Goal: Task Accomplishment & Management: Complete application form

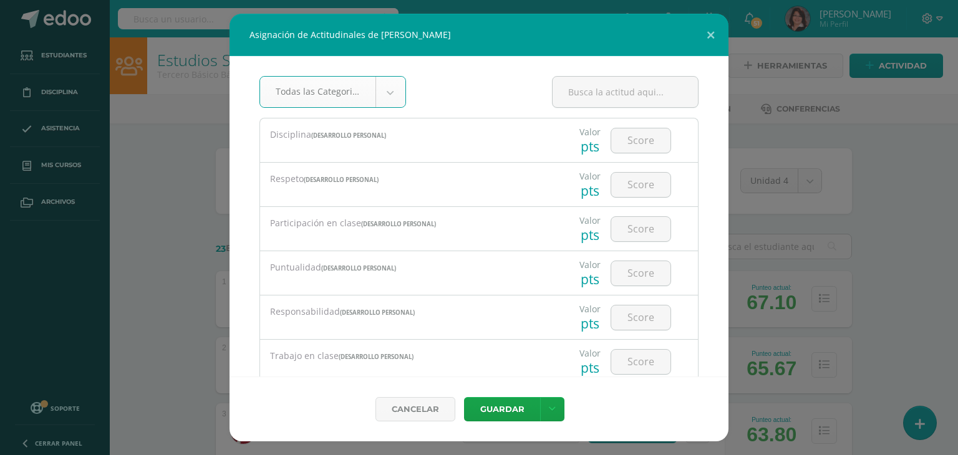
click at [926, 161] on div "Asignación de Actitudinales de [PERSON_NAME] Todas las Categorias Todas las Cat…" at bounding box center [479, 228] width 948 height 428
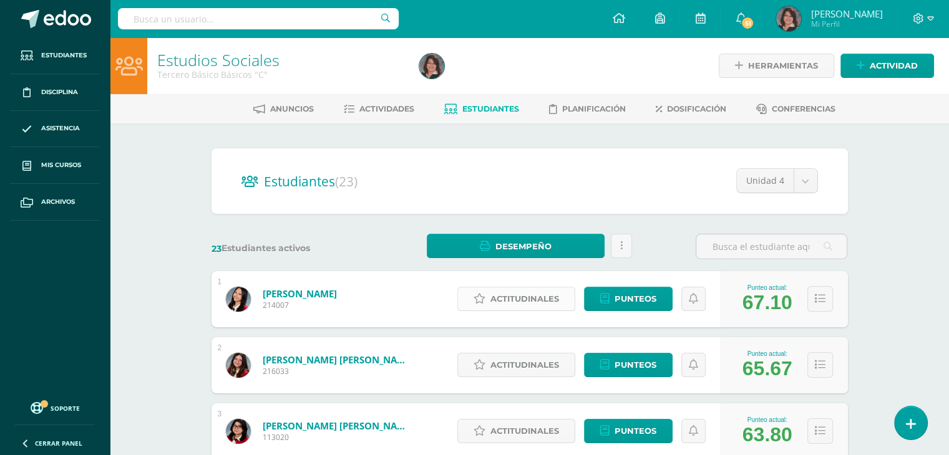
click at [513, 304] on span "Actitudinales" at bounding box center [524, 299] width 69 height 23
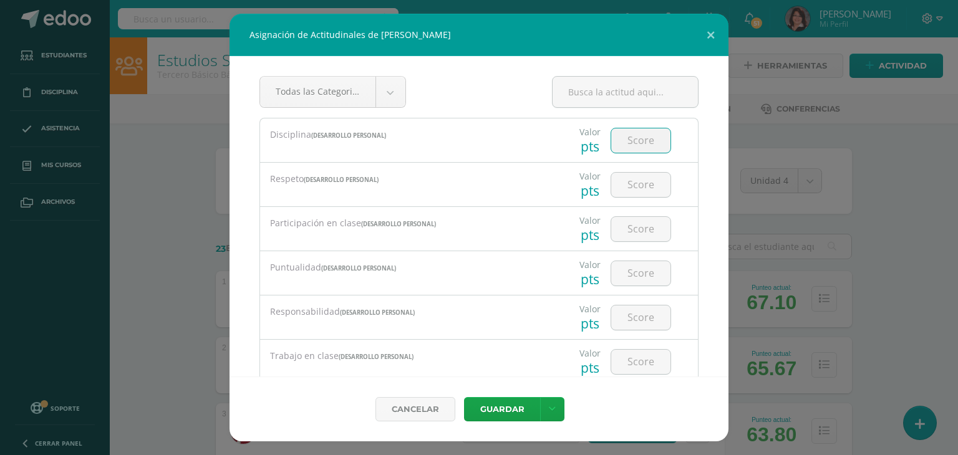
click at [640, 139] on input "number" at bounding box center [640, 141] width 59 height 24
type input "3"
click at [464, 397] on button "Guardar" at bounding box center [502, 409] width 76 height 24
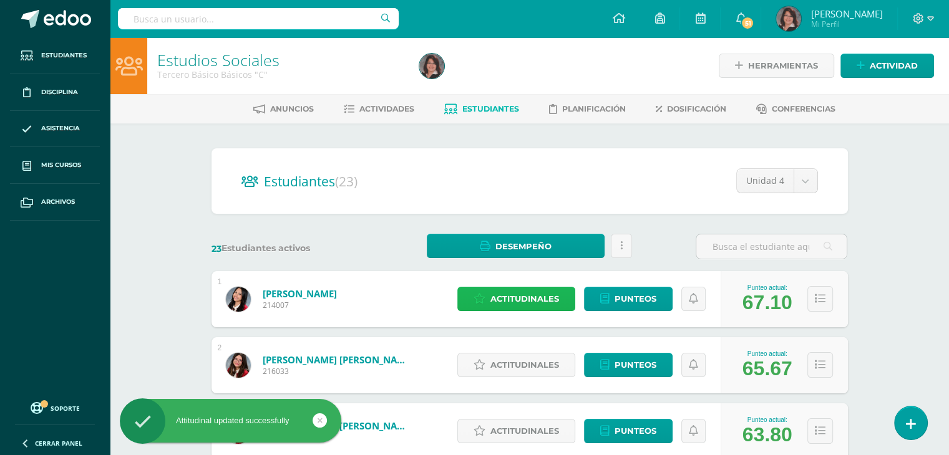
click at [534, 293] on span "Actitudinales" at bounding box center [524, 299] width 69 height 23
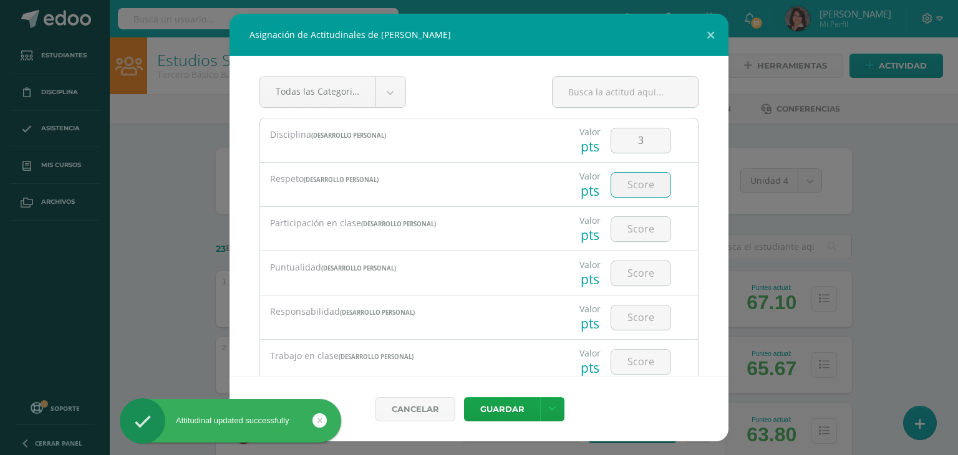
click at [631, 183] on input "number" at bounding box center [640, 185] width 59 height 24
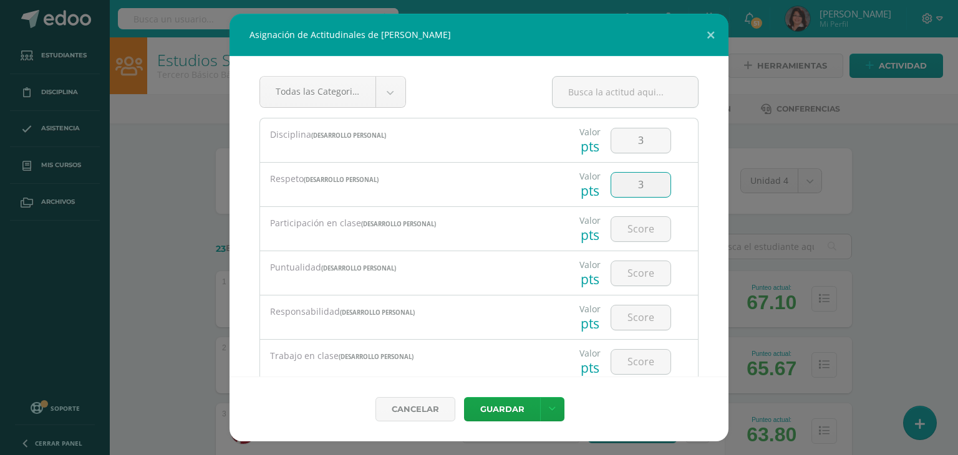
type input "3"
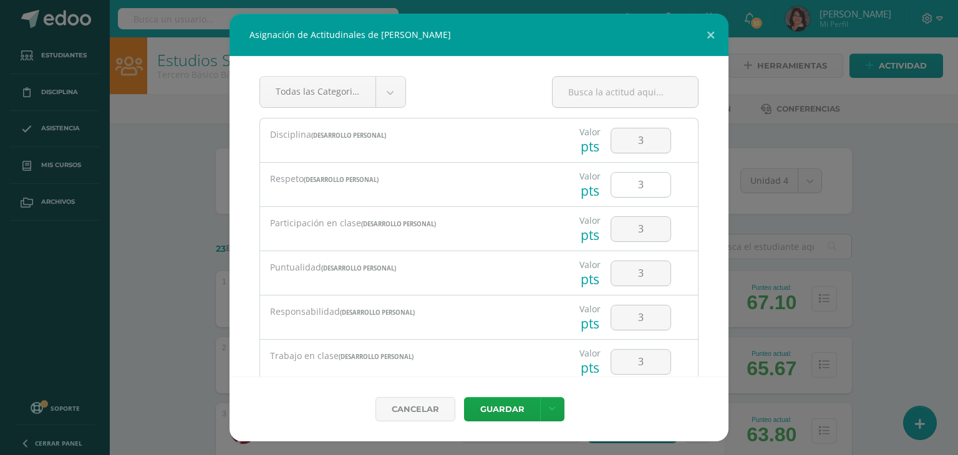
scroll to position [188, 0]
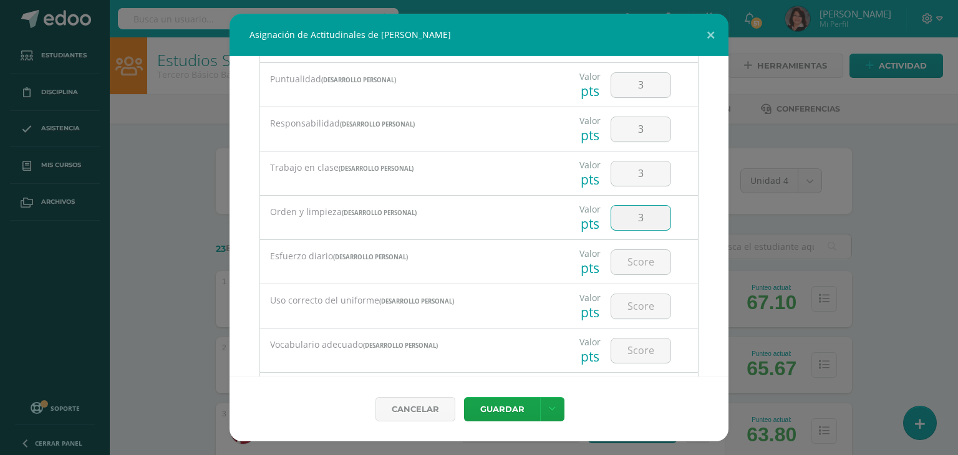
type input "3"
type input "4"
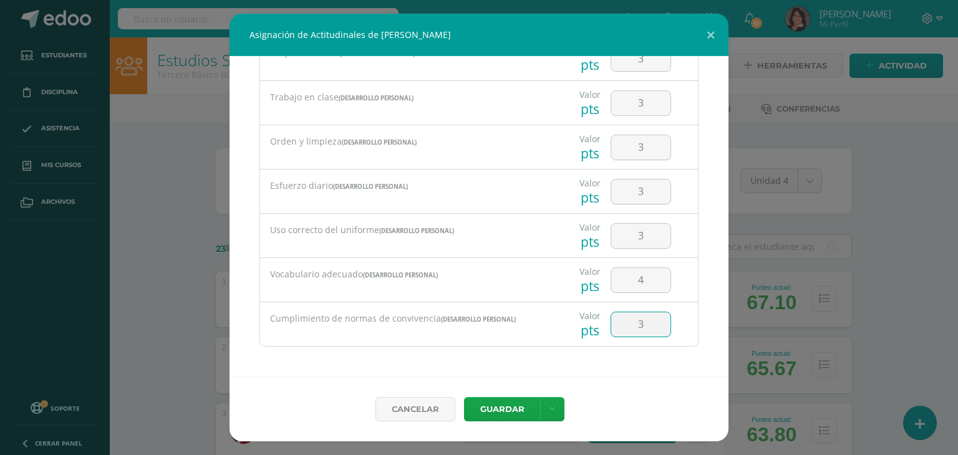
type input "3"
click at [510, 411] on button "Guardar" at bounding box center [502, 409] width 76 height 24
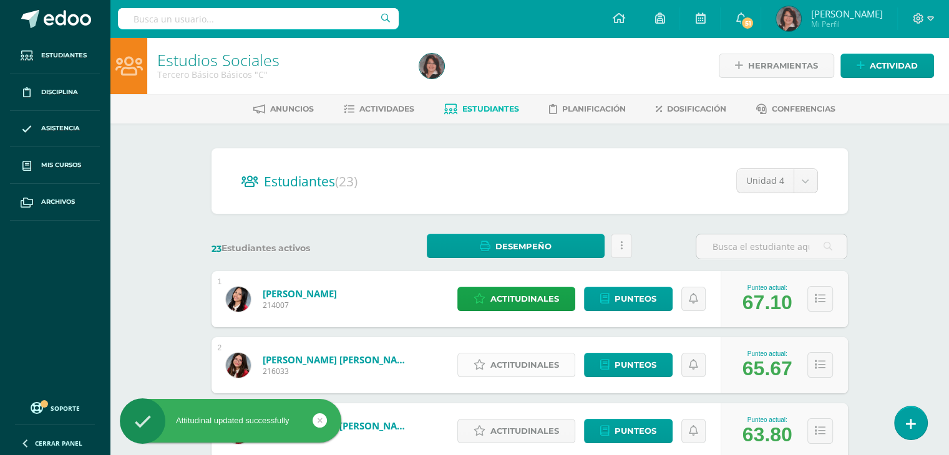
click at [517, 365] on span "Actitudinales" at bounding box center [524, 365] width 69 height 23
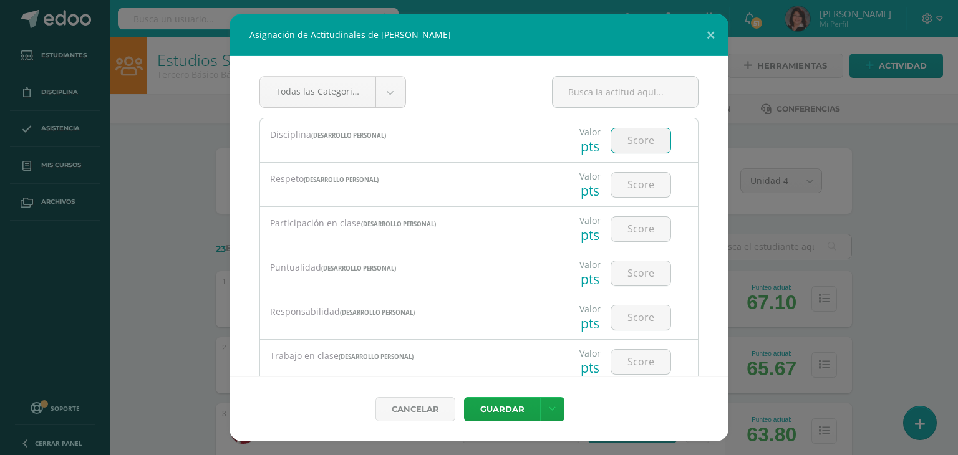
click at [628, 138] on input "number" at bounding box center [640, 141] width 59 height 24
type input "3"
type input "4"
type input "3"
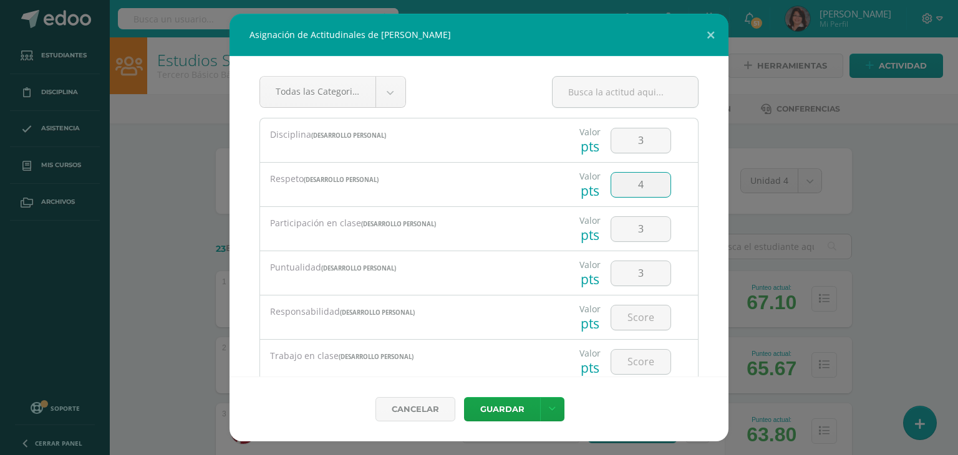
click at [642, 183] on input "4" at bounding box center [640, 185] width 59 height 24
type input "4"
type input "3"
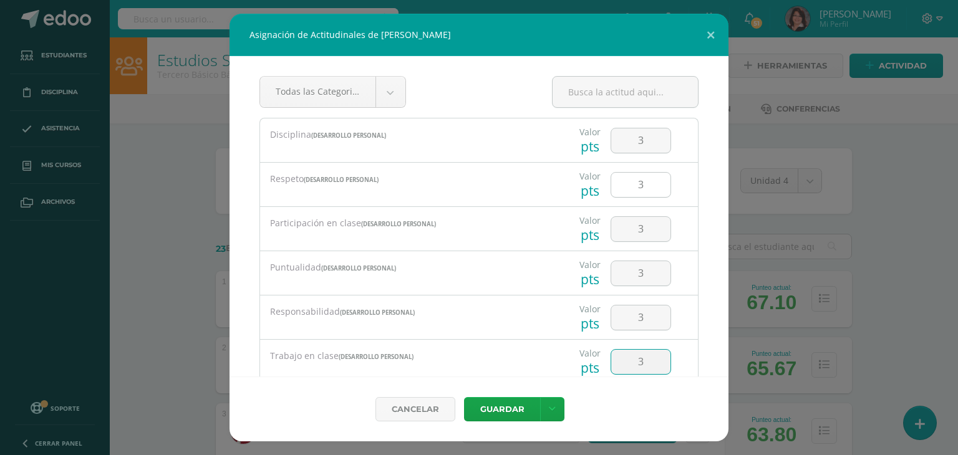
scroll to position [188, 0]
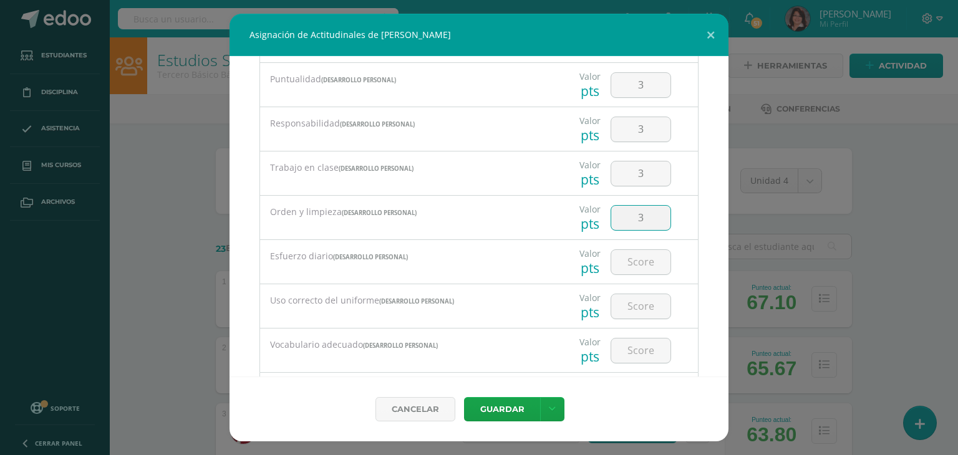
type input "3"
click at [630, 262] on input "3" at bounding box center [640, 262] width 59 height 24
click at [635, 256] on input "3" at bounding box center [640, 262] width 59 height 24
type input "2"
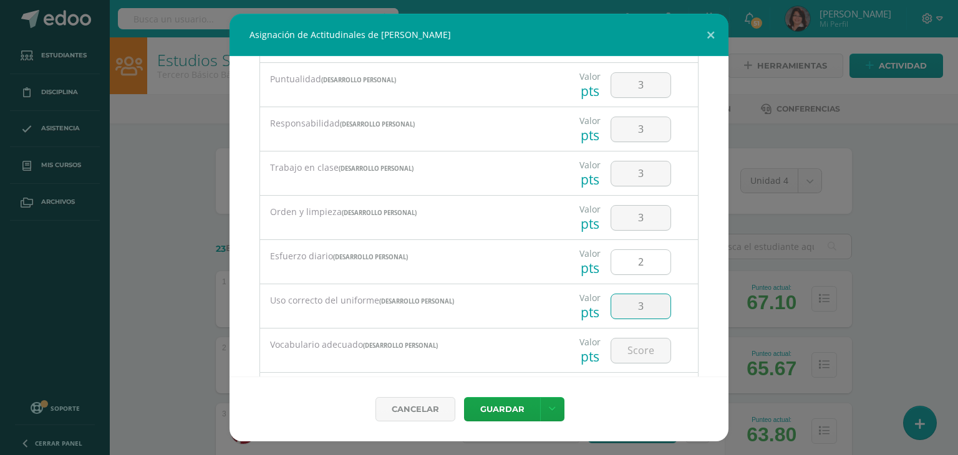
type input "3"
type input "4"
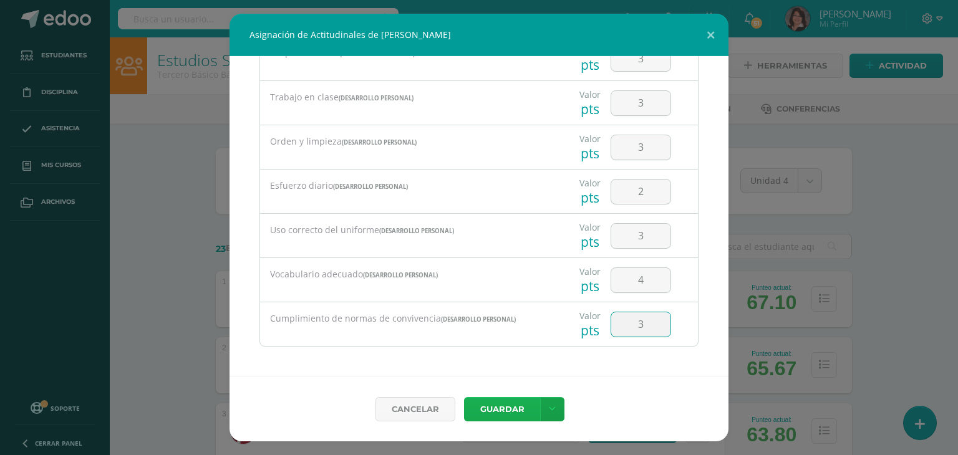
type input "3"
click at [502, 407] on button "Guardar" at bounding box center [502, 409] width 76 height 24
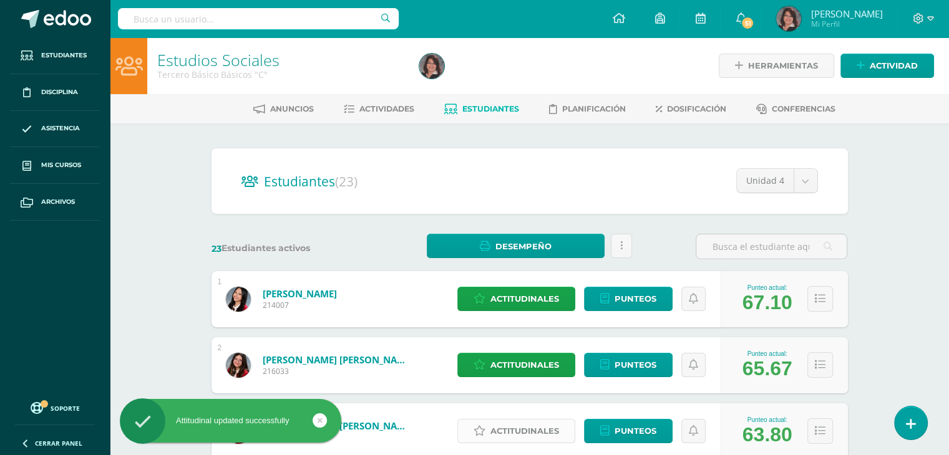
click at [519, 430] on span "Actitudinales" at bounding box center [524, 431] width 69 height 23
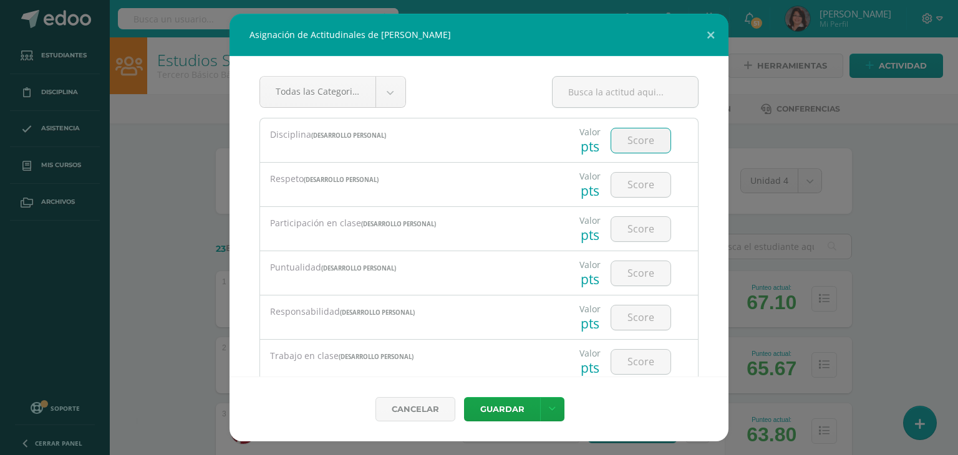
click at [633, 140] on input "number" at bounding box center [640, 141] width 59 height 24
type input "4"
click at [464, 397] on button "Guardar" at bounding box center [502, 409] width 76 height 24
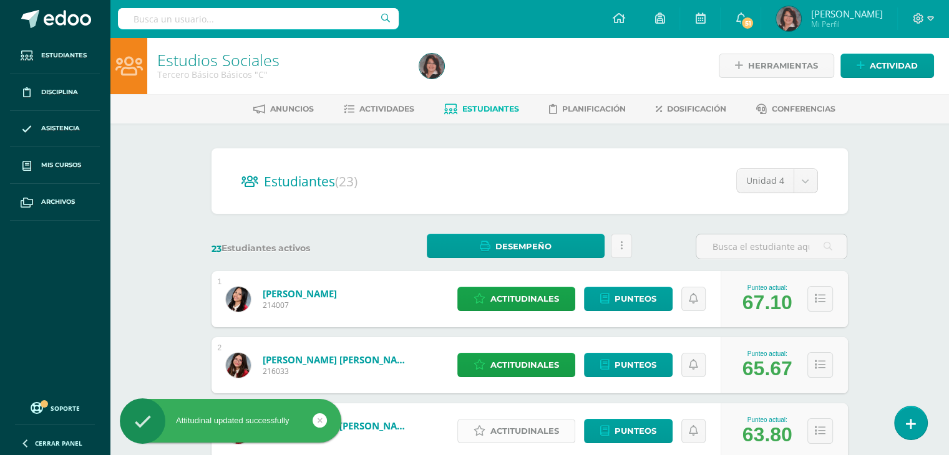
click at [527, 437] on span "Actitudinales" at bounding box center [524, 431] width 69 height 23
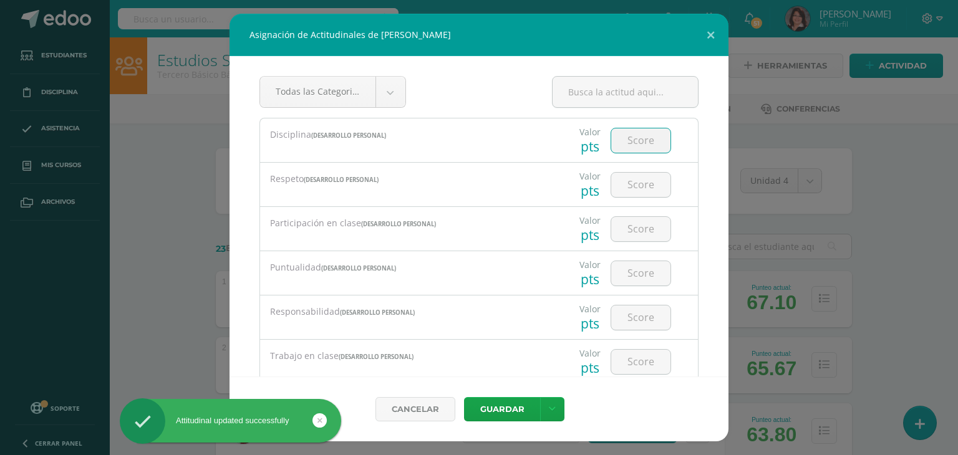
click at [635, 140] on input "number" at bounding box center [640, 141] width 59 height 24
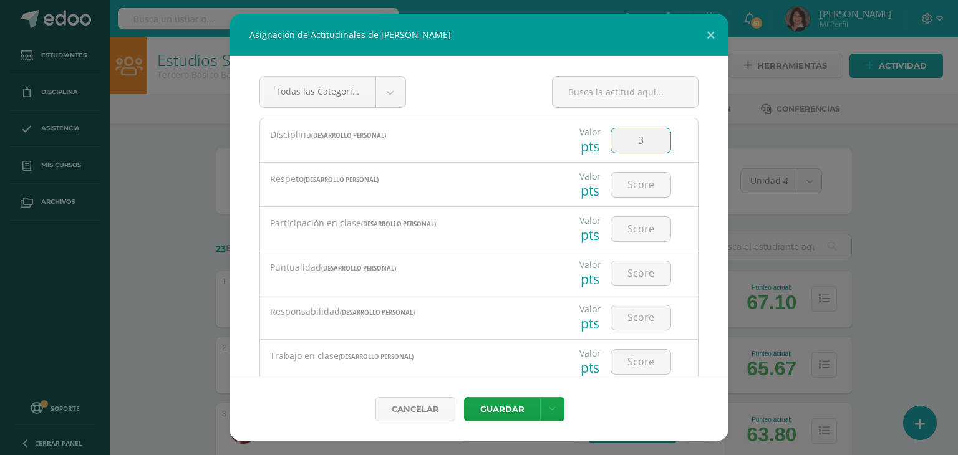
type input "3"
type input "4"
type input "3"
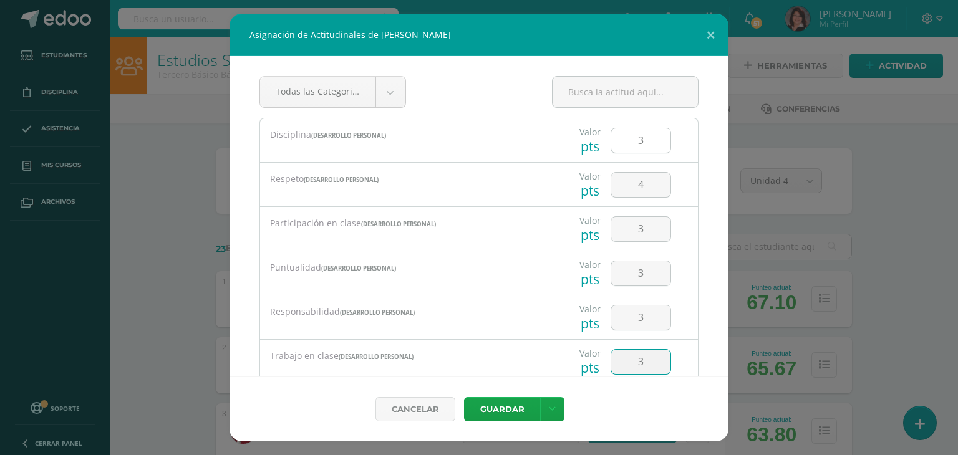
type input "3"
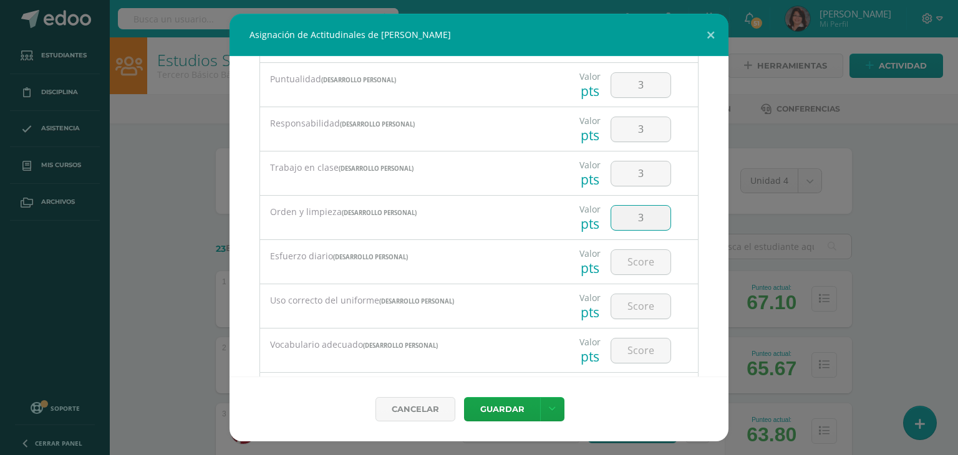
type input "3"
type input "4"
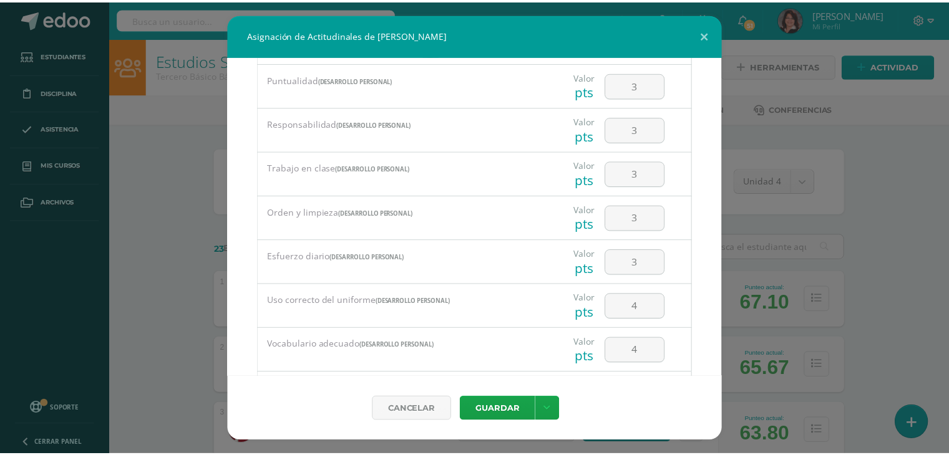
scroll to position [259, 0]
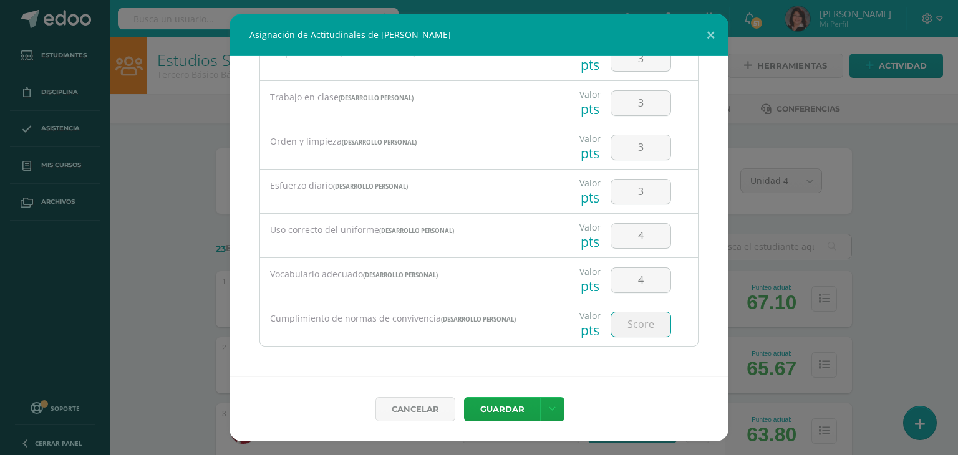
type input "4"
type input "3"
click at [502, 412] on button "Guardar" at bounding box center [502, 409] width 76 height 24
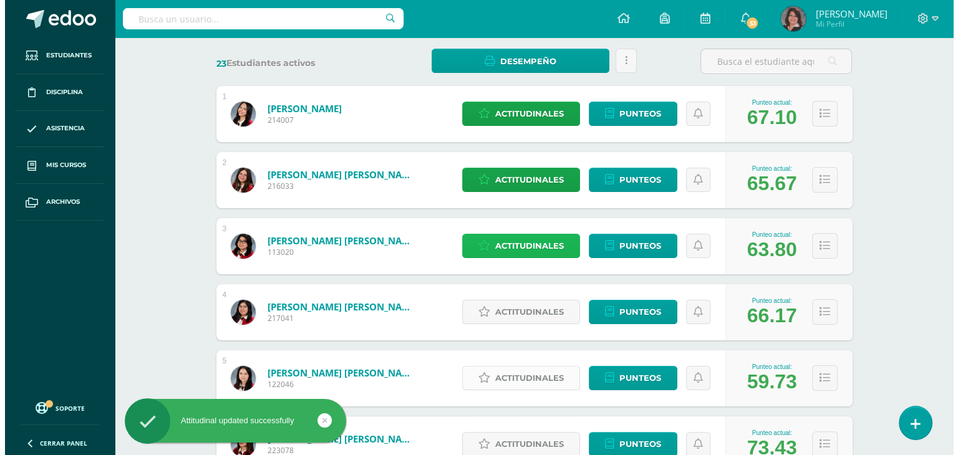
scroll to position [187, 0]
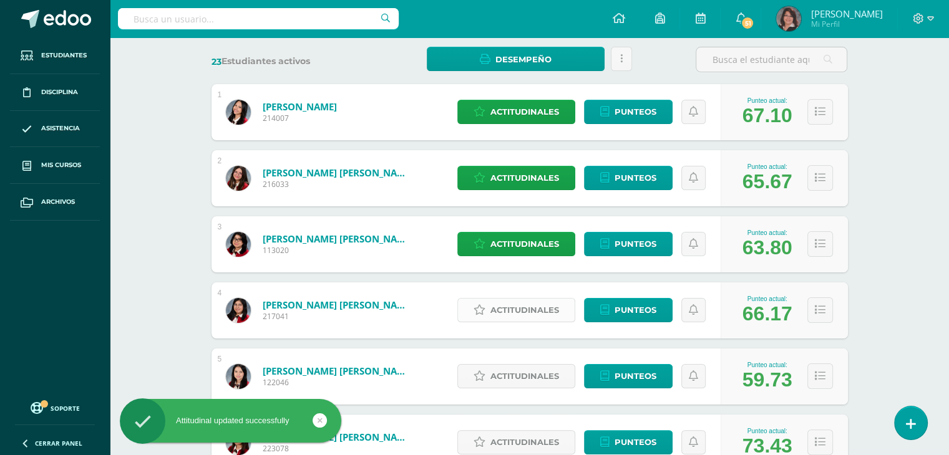
click at [515, 311] on span "Actitudinales" at bounding box center [524, 310] width 69 height 23
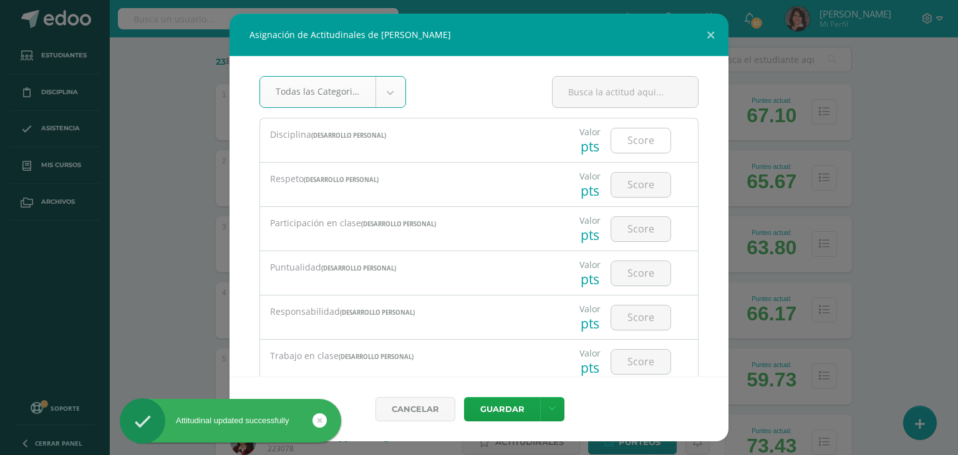
click at [639, 139] on input "number" at bounding box center [640, 141] width 59 height 24
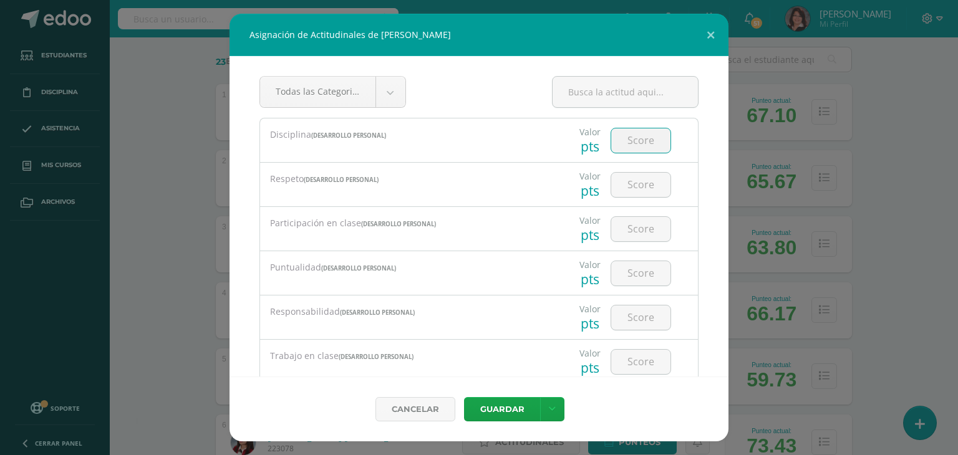
click at [630, 140] on input "number" at bounding box center [640, 141] width 59 height 24
type input "4"
type input "2"
type input "3"
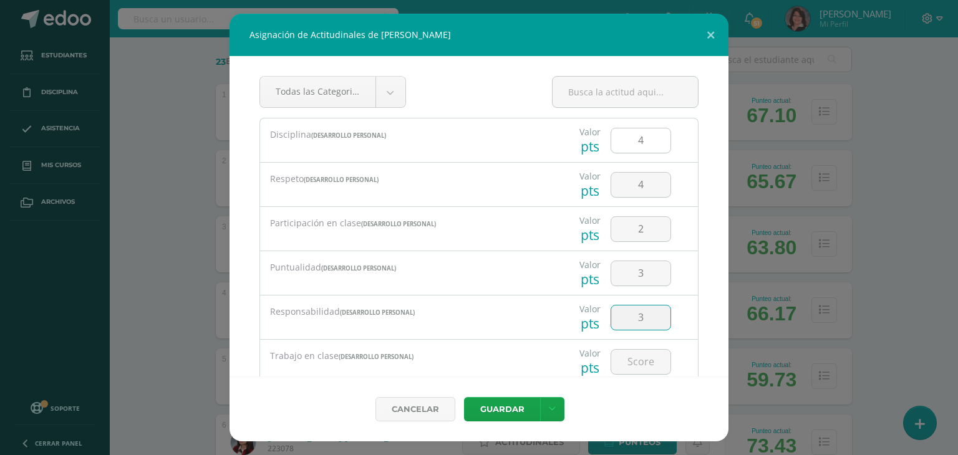
type input "3"
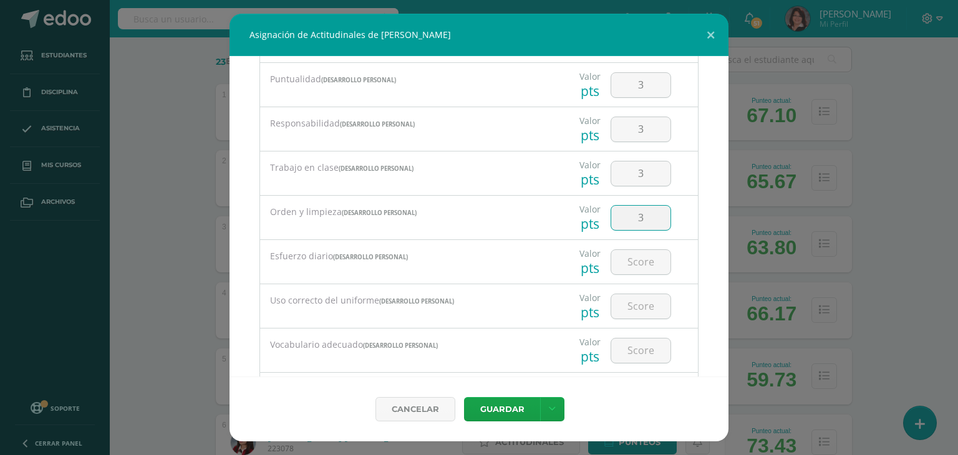
type input "3"
type input "2"
type input "4"
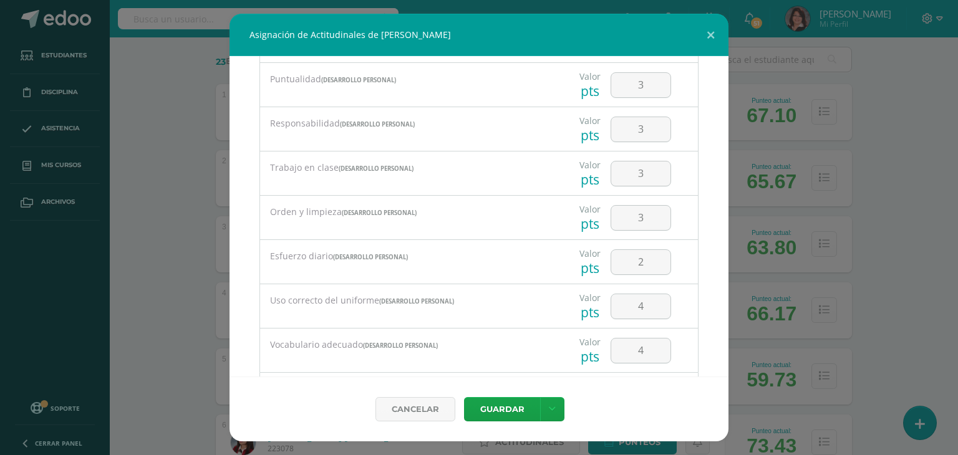
scroll to position [259, 0]
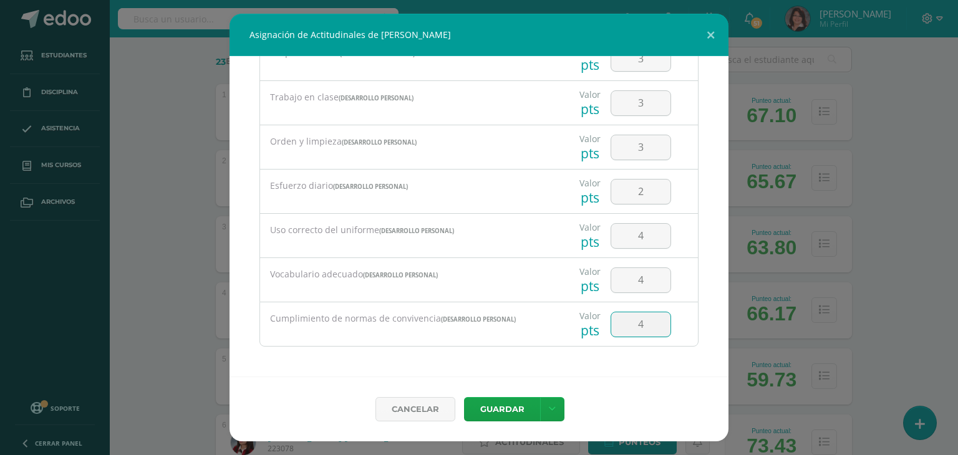
type input "4"
click at [504, 409] on button "Guardar" at bounding box center [502, 409] width 76 height 24
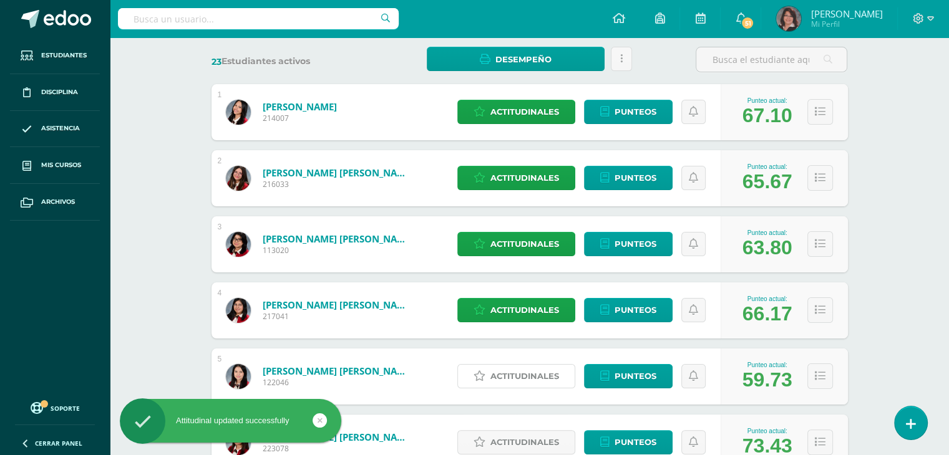
click at [517, 378] on span "Actitudinales" at bounding box center [524, 376] width 69 height 23
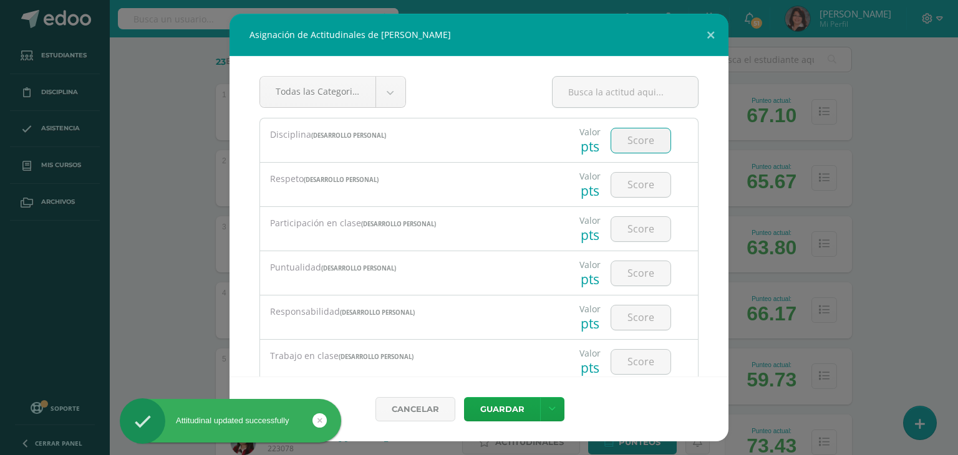
click at [631, 138] on input "number" at bounding box center [640, 141] width 59 height 24
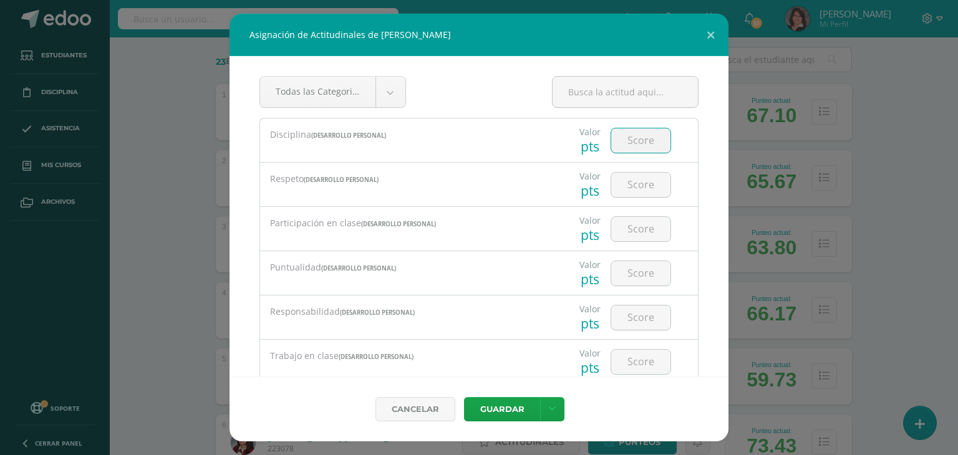
type input "4"
type input "3"
type input "4"
type input "2"
type input "3"
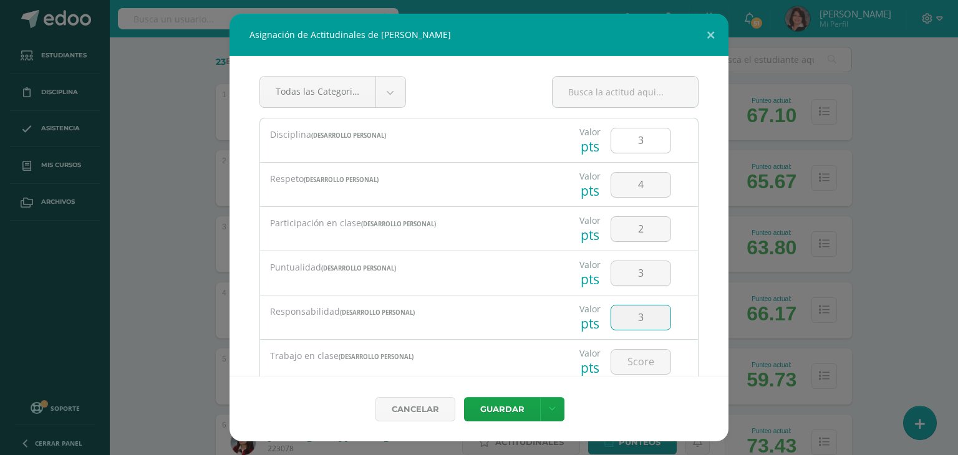
type input "3"
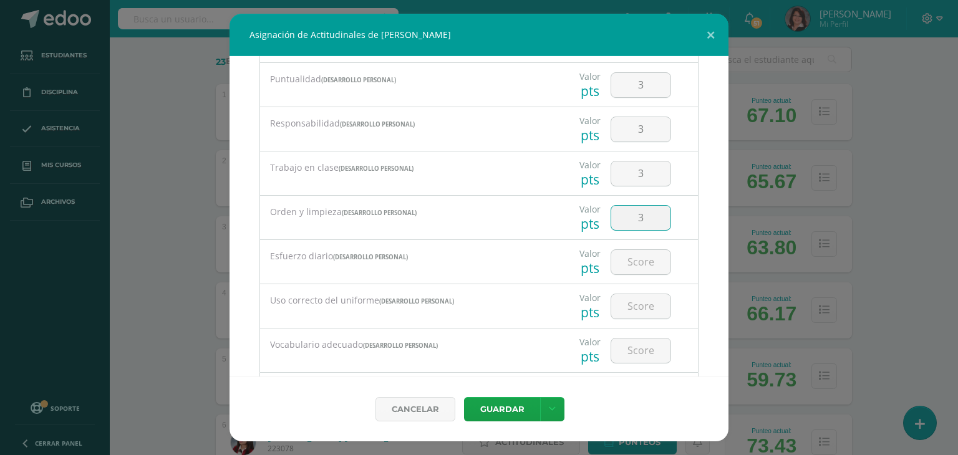
type input "3"
type input "2"
type input "4"
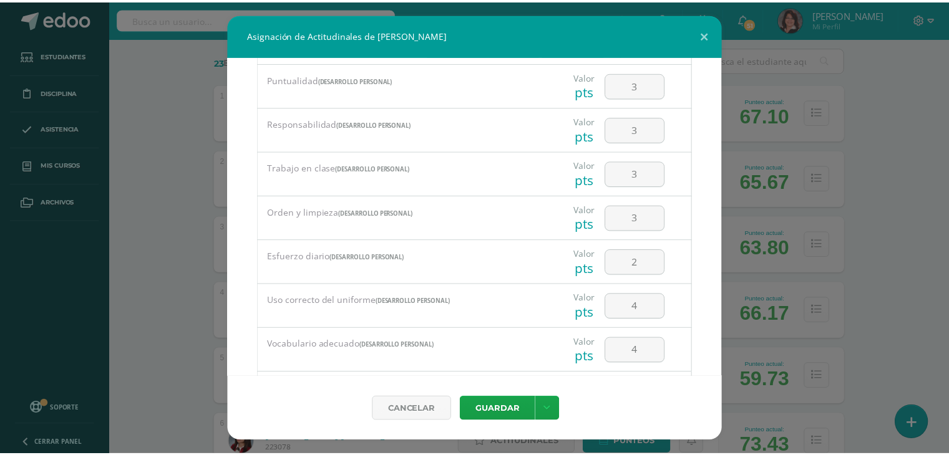
scroll to position [259, 0]
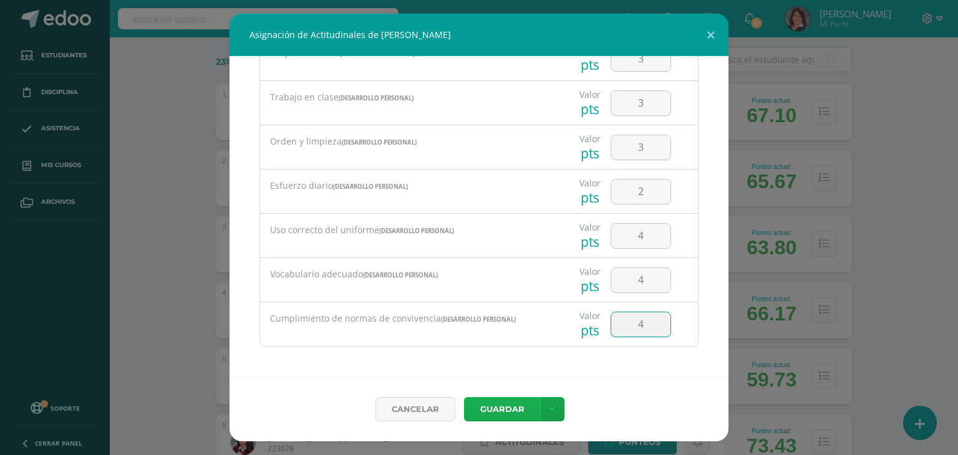
type input "4"
click at [517, 407] on button "Guardar" at bounding box center [502, 409] width 76 height 24
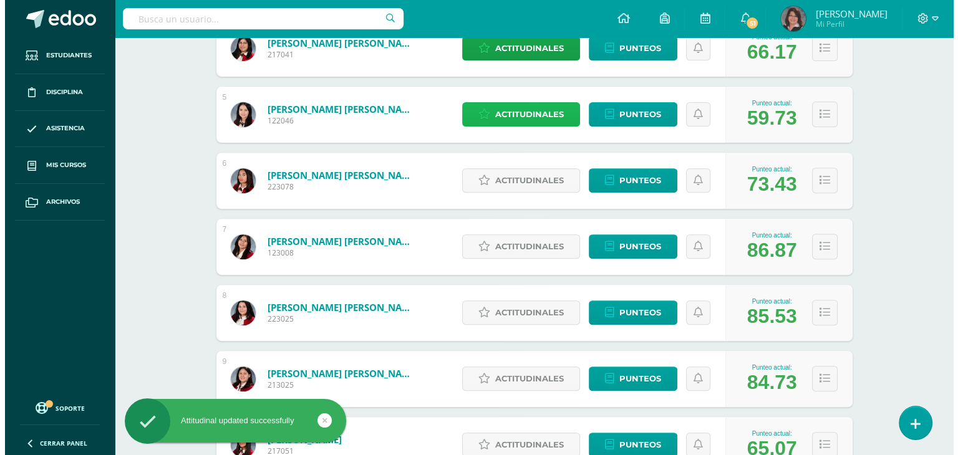
scroll to position [499, 0]
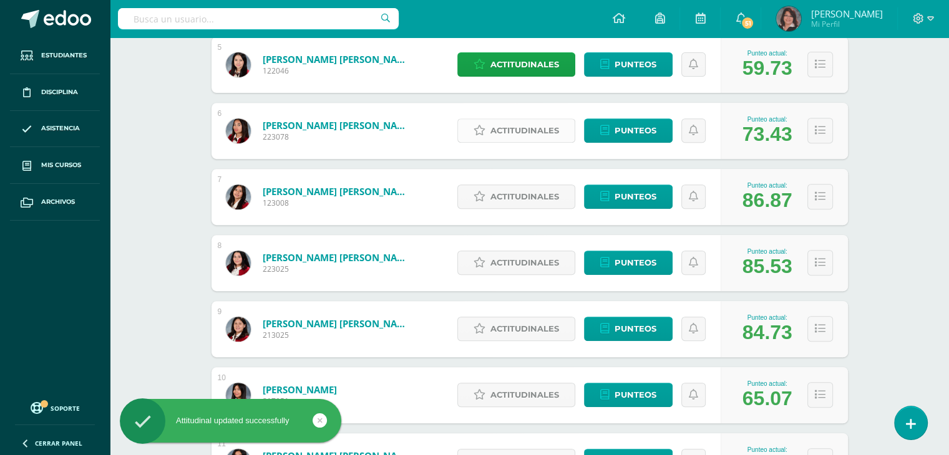
click at [534, 133] on span "Actitudinales" at bounding box center [524, 130] width 69 height 23
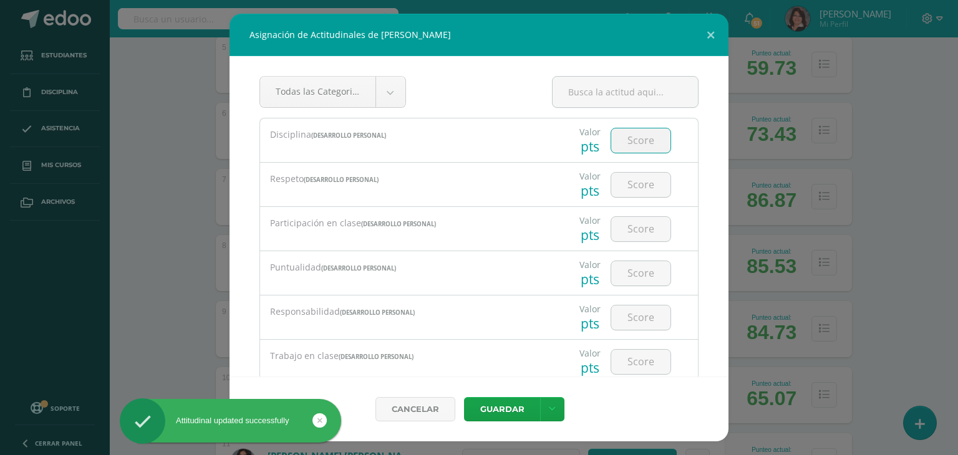
click at [630, 140] on input "number" at bounding box center [640, 141] width 59 height 24
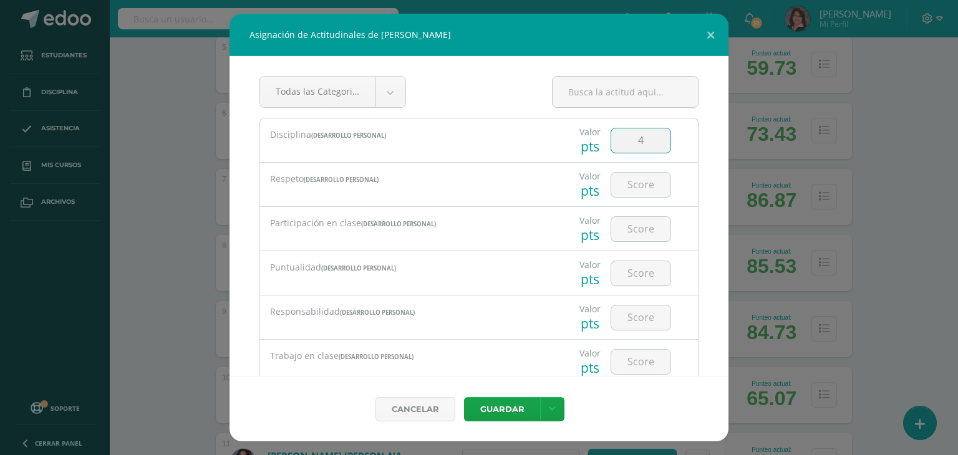
type input "4"
type input "3"
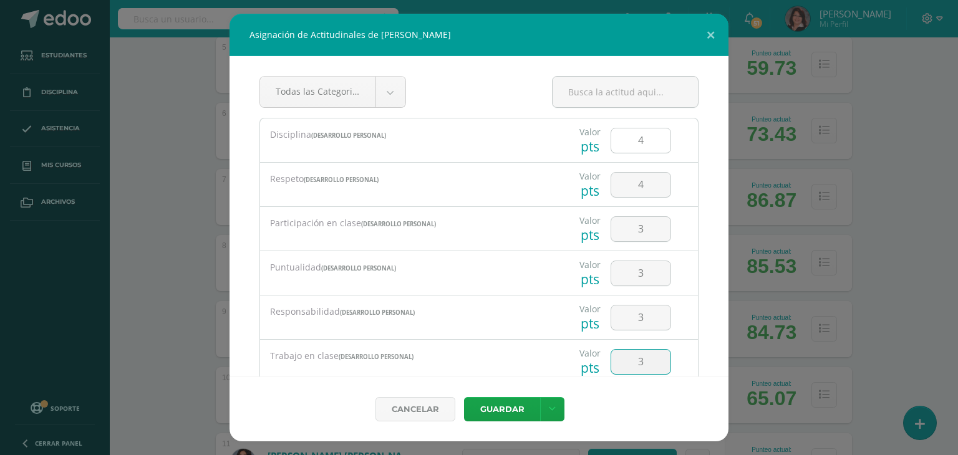
type input "3"
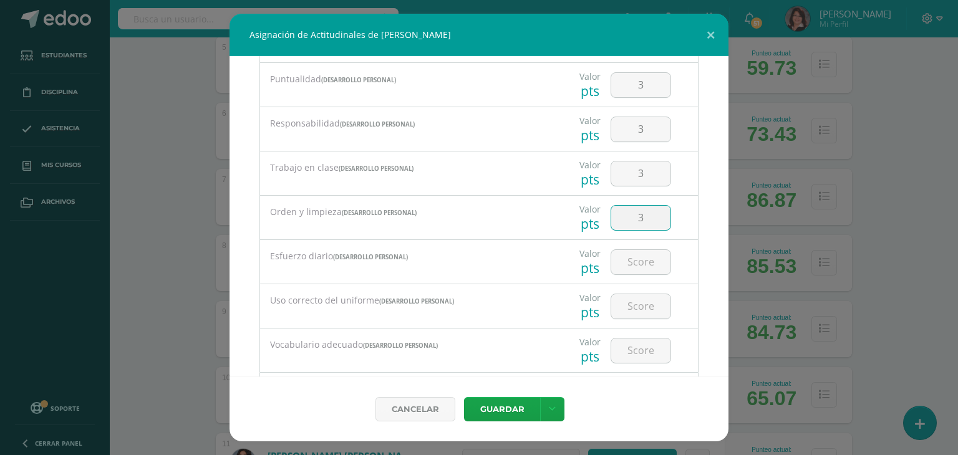
type input "3"
type input "4"
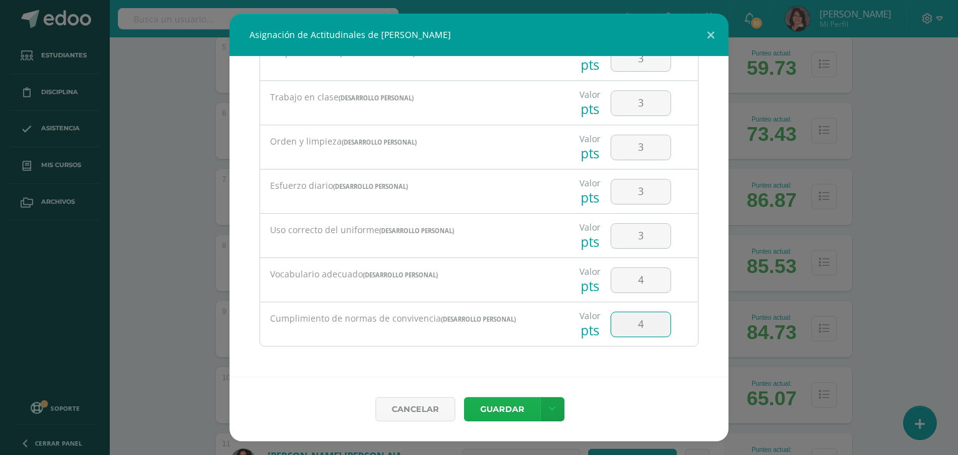
type input "4"
click at [508, 405] on button "Guardar" at bounding box center [502, 409] width 76 height 24
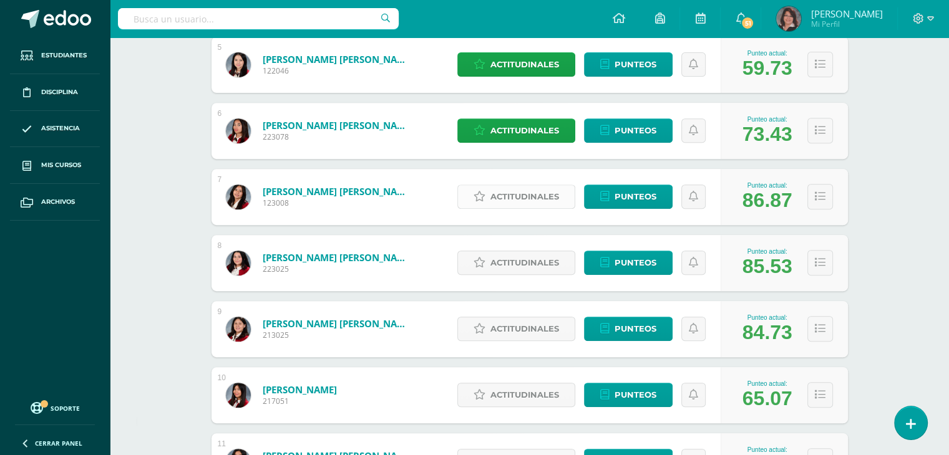
click at [515, 195] on span "Actitudinales" at bounding box center [524, 196] width 69 height 23
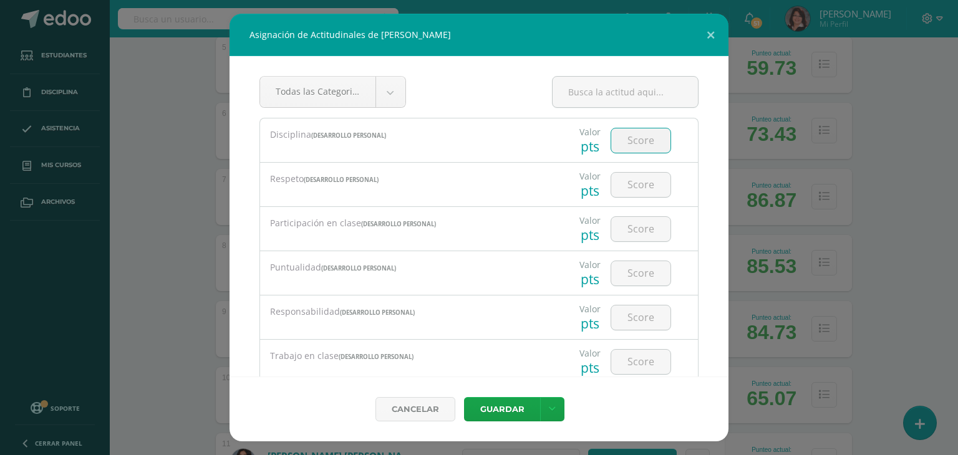
click at [633, 140] on input "number" at bounding box center [640, 141] width 59 height 24
type input "4"
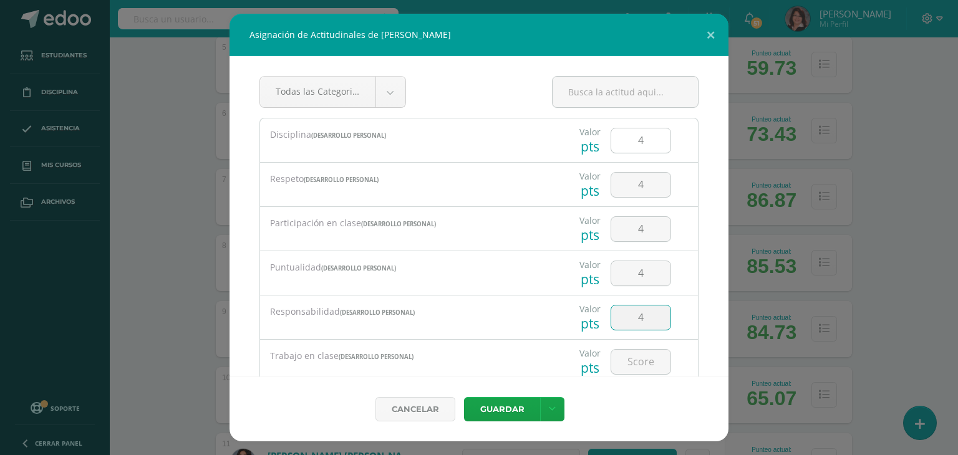
type input "4"
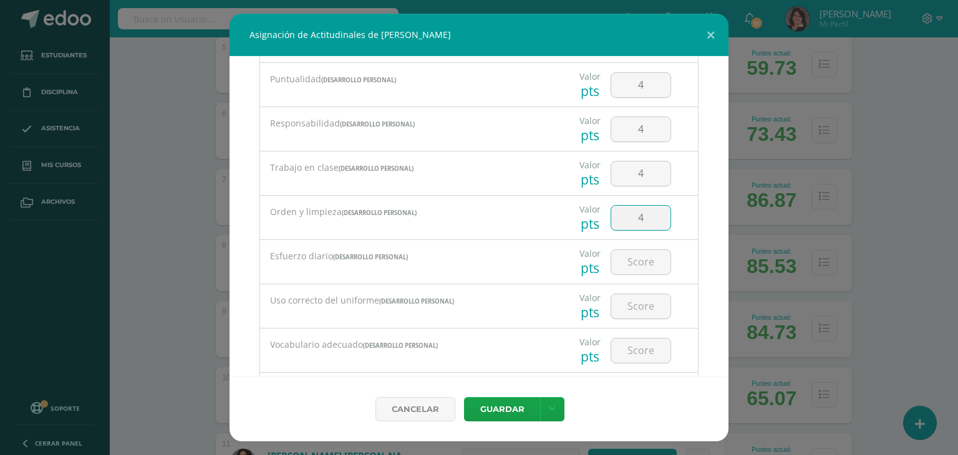
type input "4"
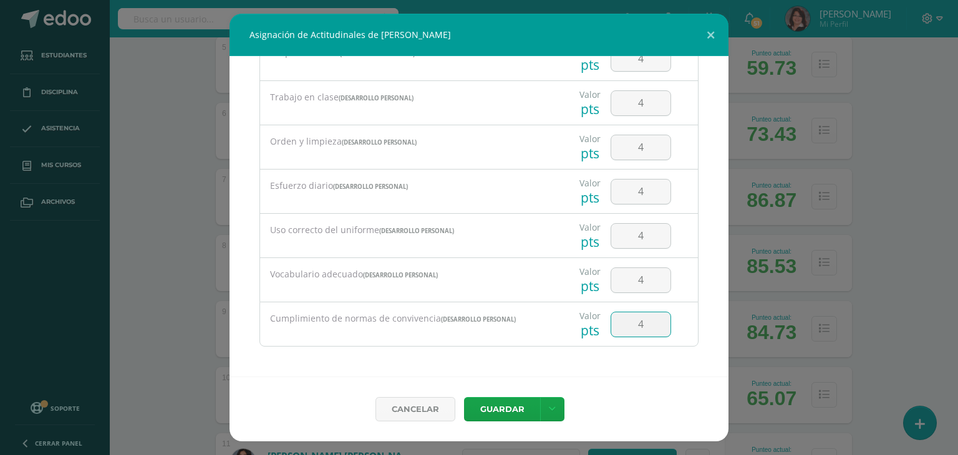
type input "4"
click at [509, 408] on button "Guardar" at bounding box center [502, 409] width 76 height 24
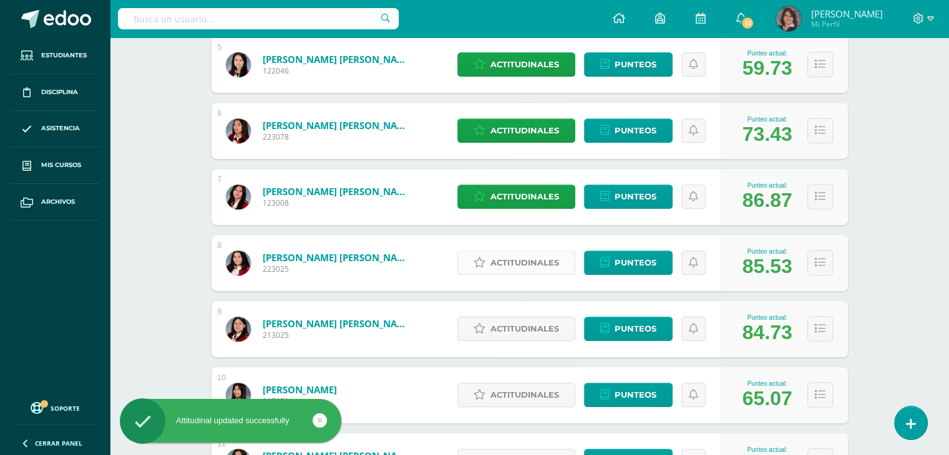
click at [527, 256] on span "Actitudinales" at bounding box center [524, 262] width 69 height 23
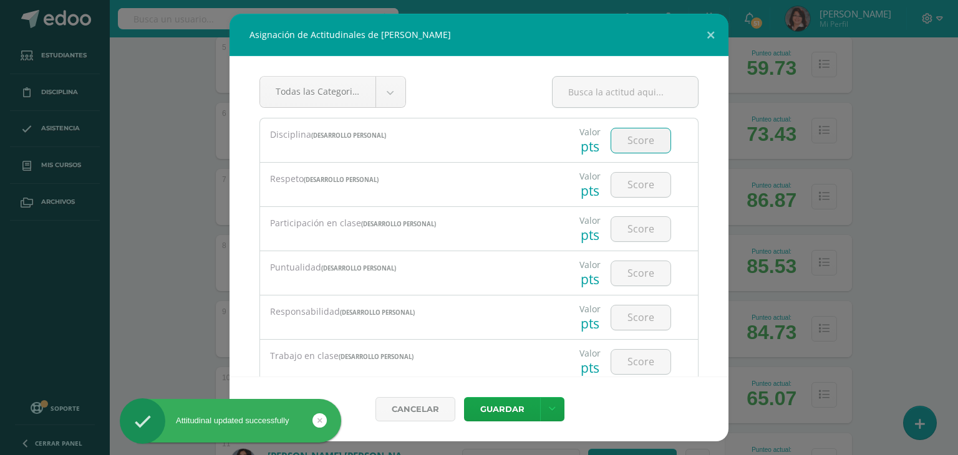
click at [636, 145] on input "number" at bounding box center [640, 141] width 59 height 24
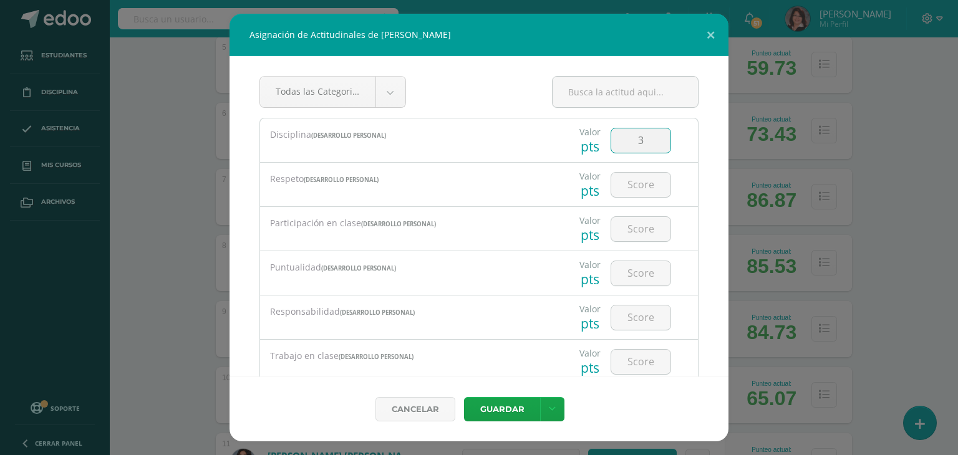
type input "3"
click at [636, 180] on input "3" at bounding box center [640, 185] width 59 height 24
type input "4"
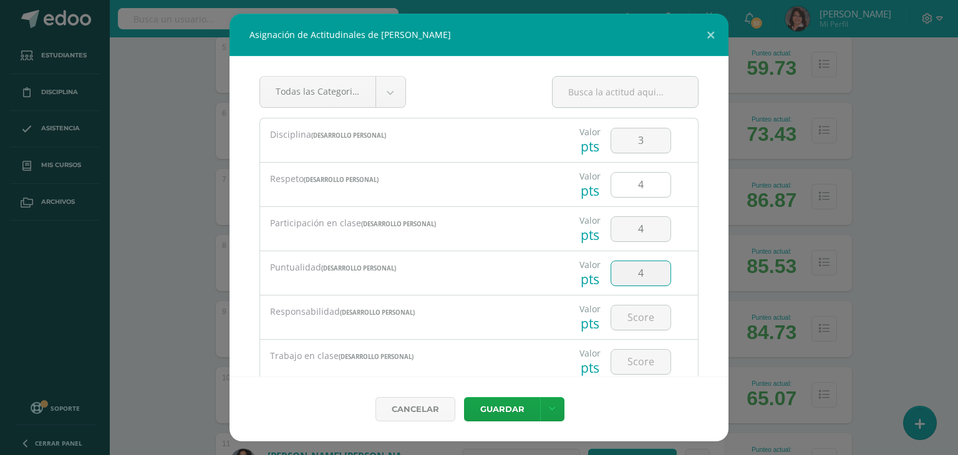
type input "4"
click at [639, 265] on input "4" at bounding box center [640, 273] width 59 height 24
type input "3"
type input "4"
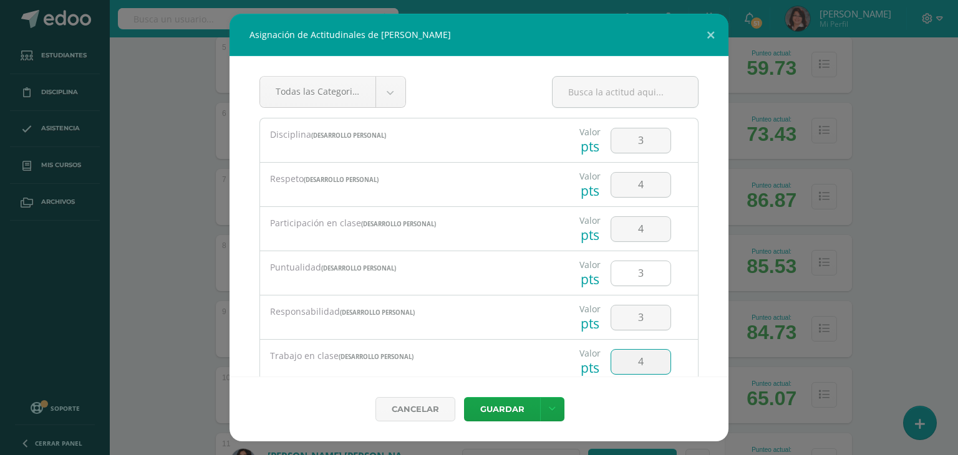
scroll to position [188, 0]
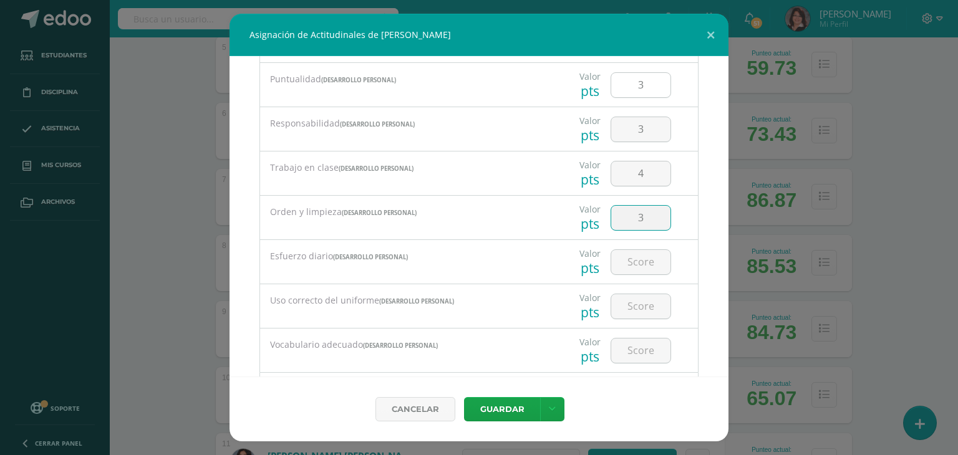
type input "3"
type input "4"
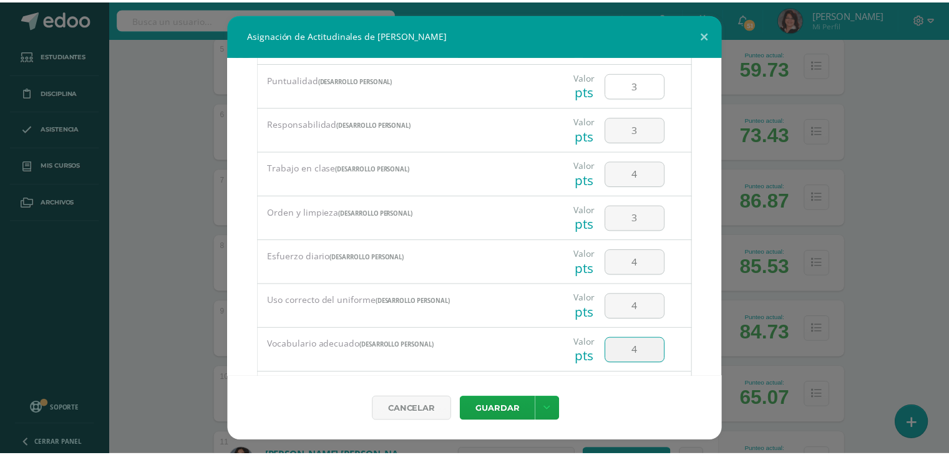
scroll to position [259, 0]
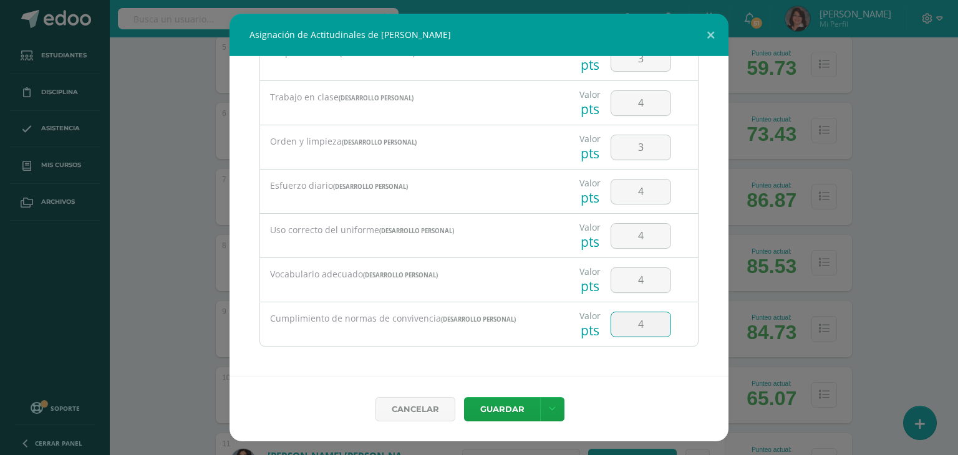
type input "4"
click at [487, 407] on button "Guardar" at bounding box center [502, 409] width 76 height 24
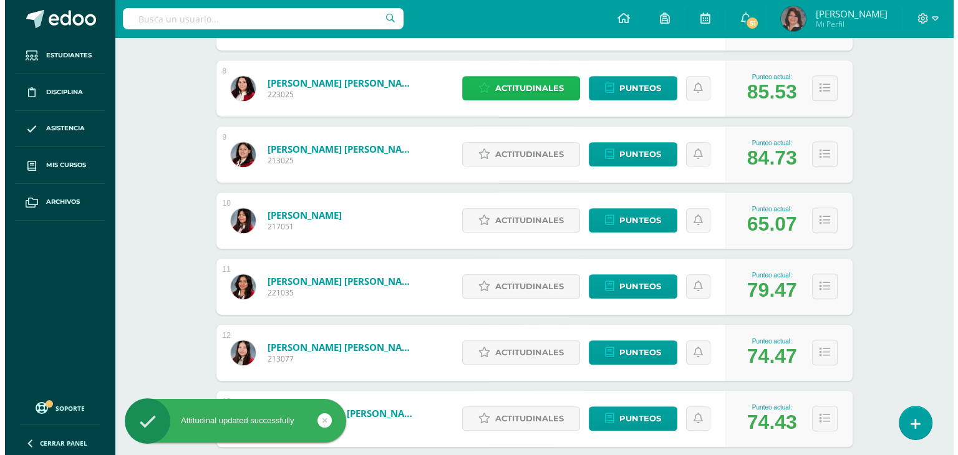
scroll to position [686, 0]
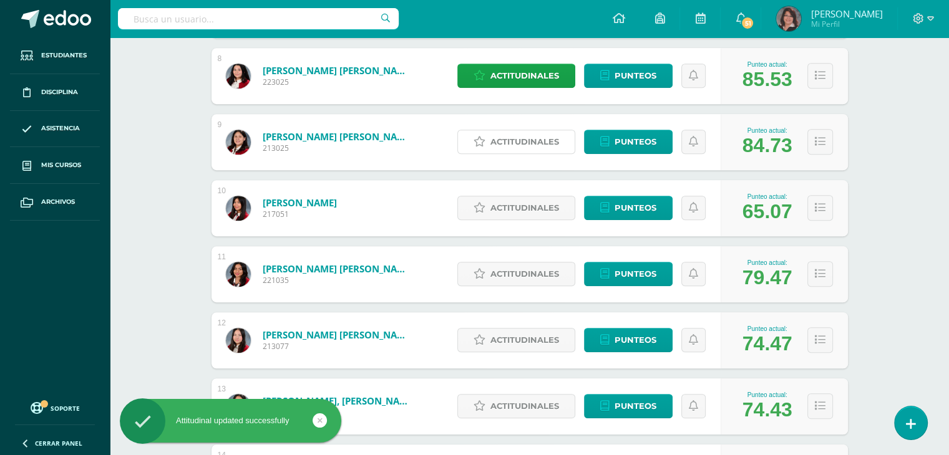
click at [528, 144] on span "Actitudinales" at bounding box center [524, 141] width 69 height 23
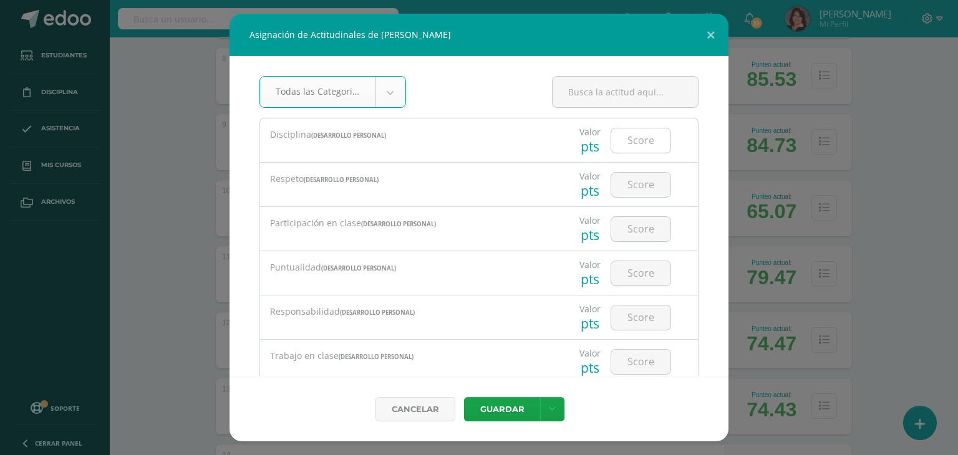
click at [628, 142] on input "number" at bounding box center [640, 141] width 59 height 24
type input "3"
type input "4"
type input "3"
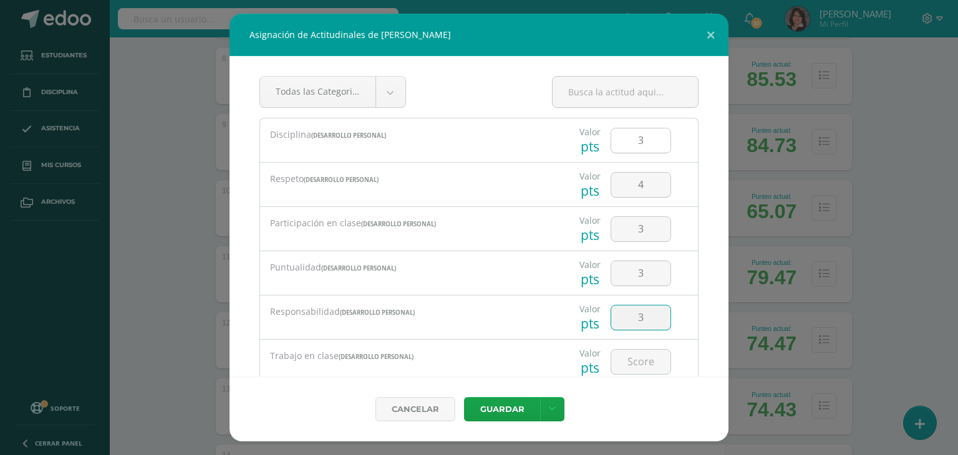
type input "3"
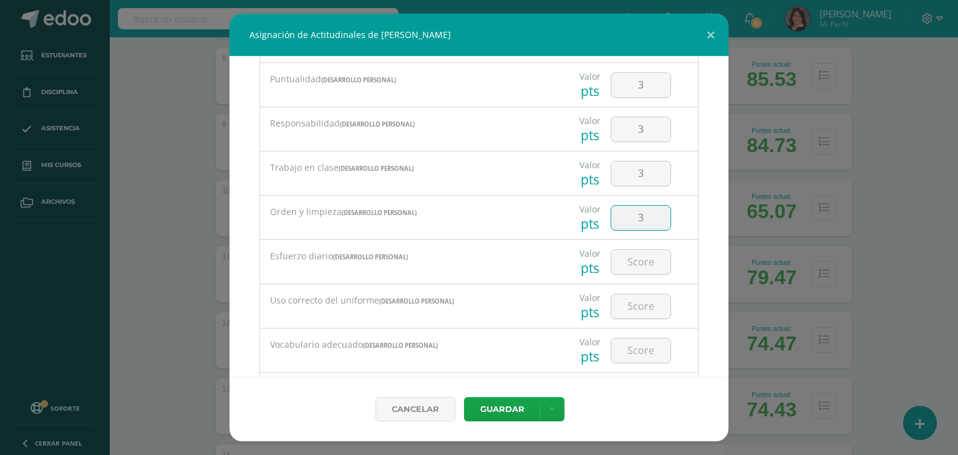
type input "3"
type input "2"
type input "3"
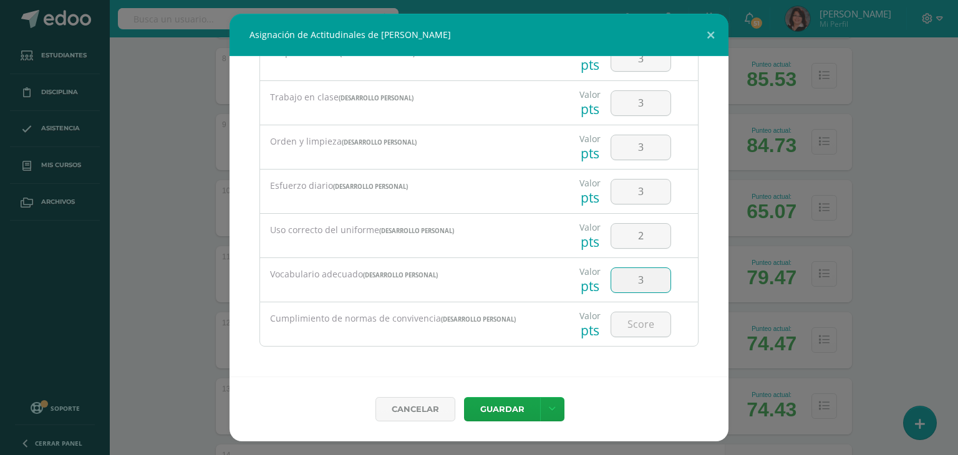
click at [634, 278] on input "3" at bounding box center [640, 280] width 59 height 24
type input "4"
click at [493, 411] on button "Guardar" at bounding box center [502, 409] width 76 height 24
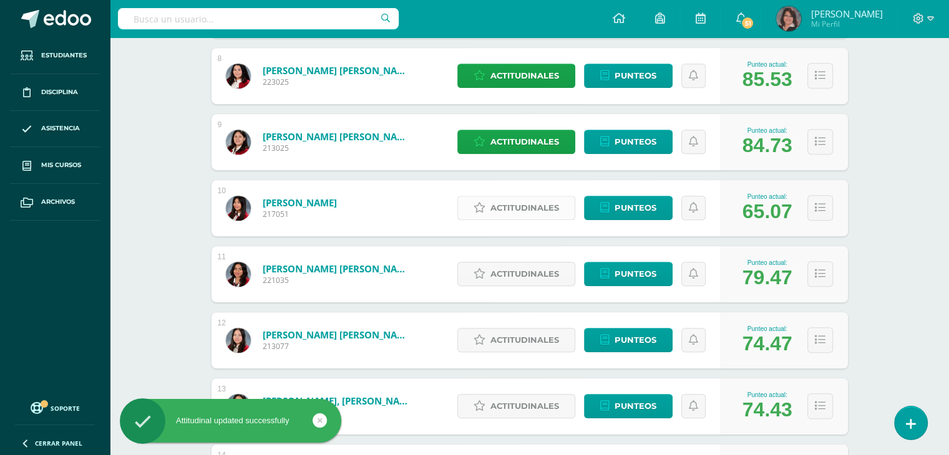
click at [519, 210] on span "Actitudinales" at bounding box center [524, 208] width 69 height 23
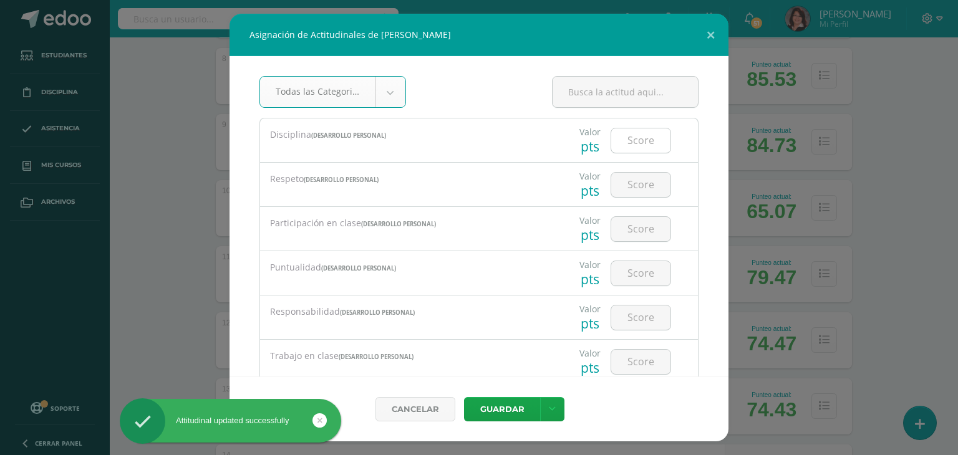
click at [629, 142] on input "number" at bounding box center [640, 141] width 59 height 24
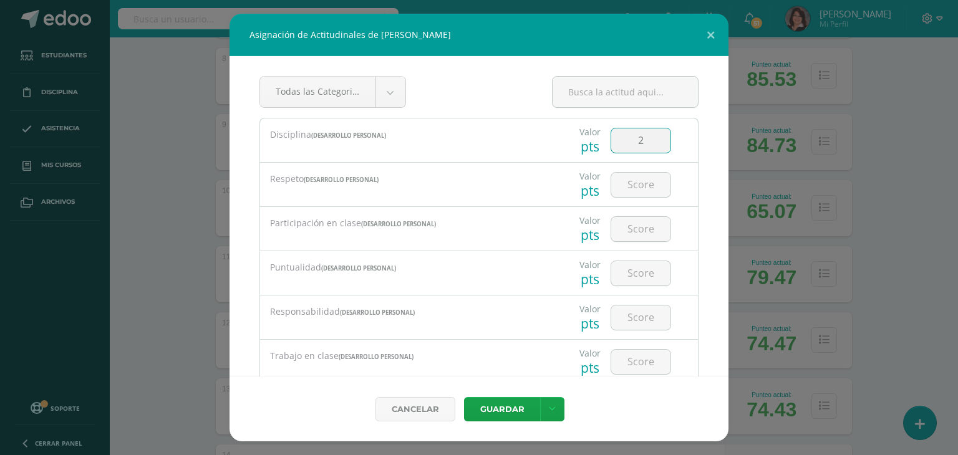
type input "2"
type input "3"
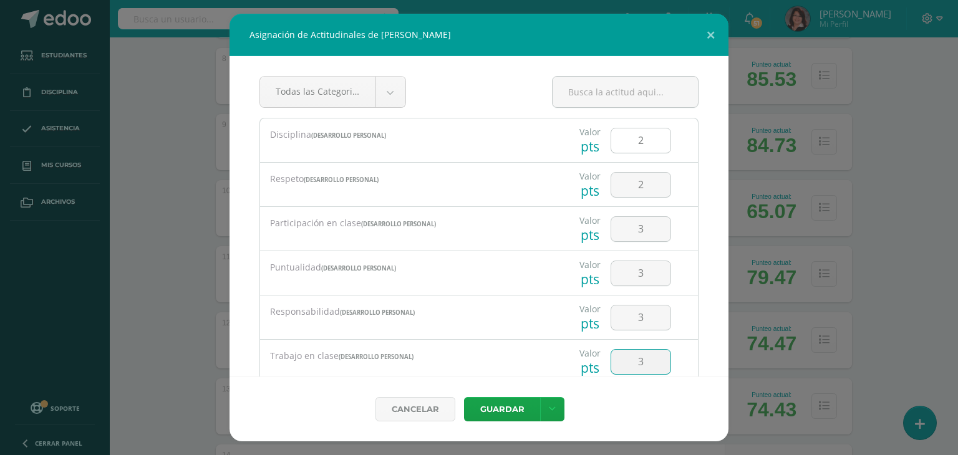
type input "3"
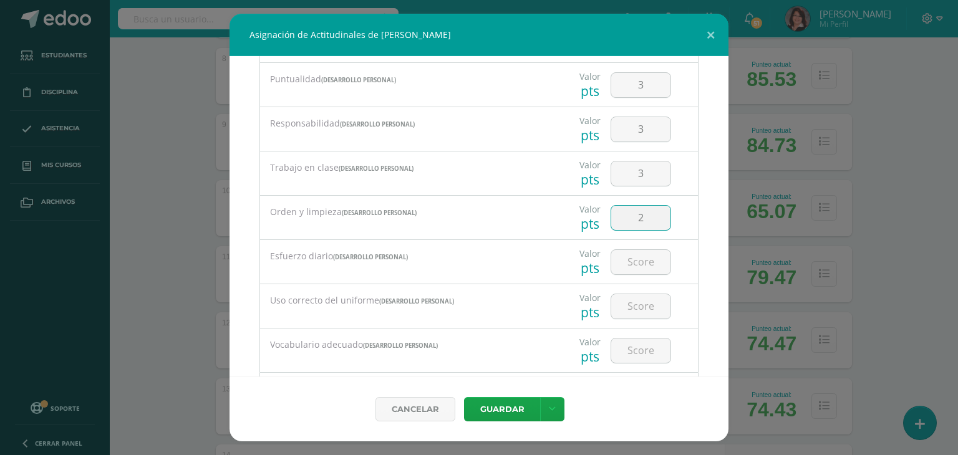
type input "2"
type input "3"
type input "4"
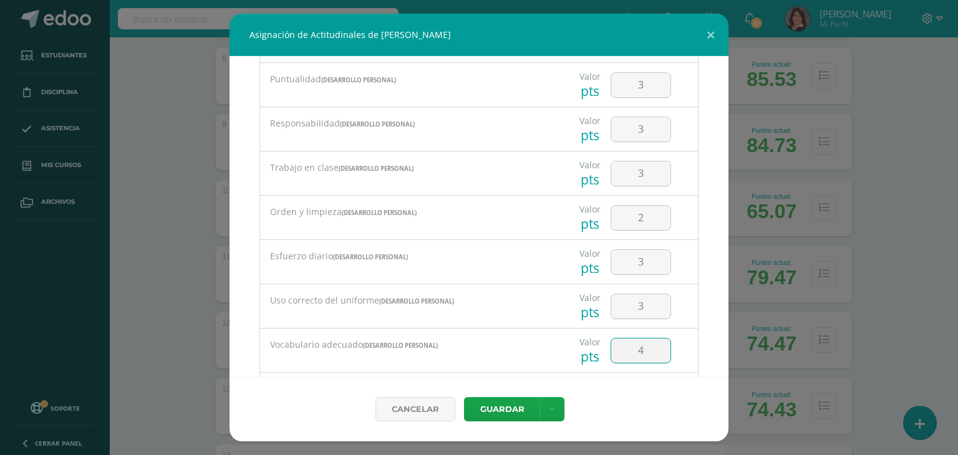
scroll to position [259, 0]
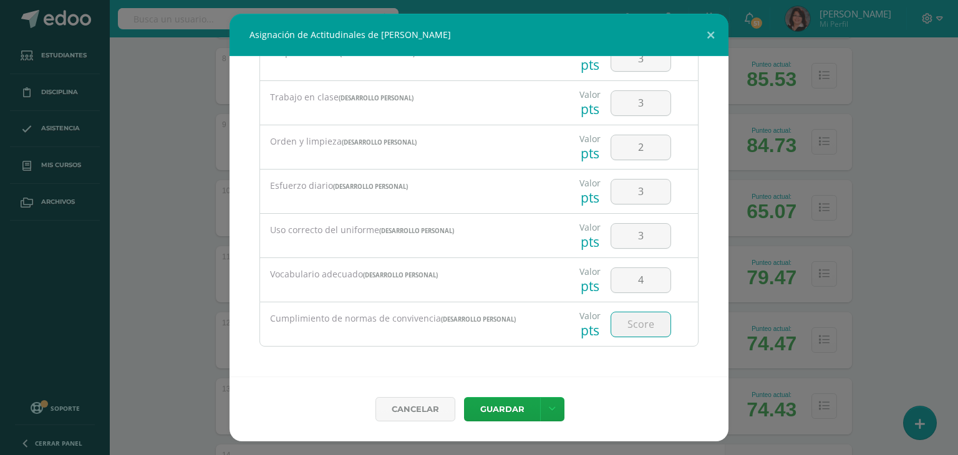
type input "4"
type input "3"
click at [498, 409] on button "Guardar" at bounding box center [502, 409] width 76 height 24
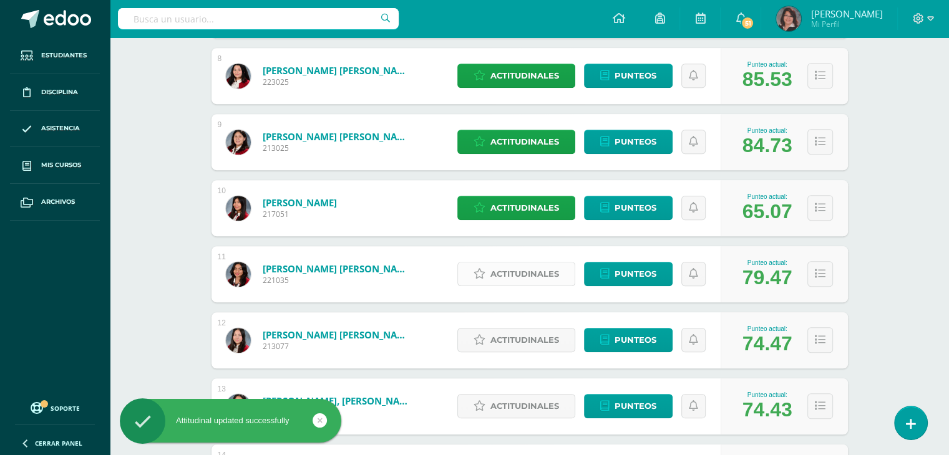
click at [532, 275] on span "Actitudinales" at bounding box center [524, 274] width 69 height 23
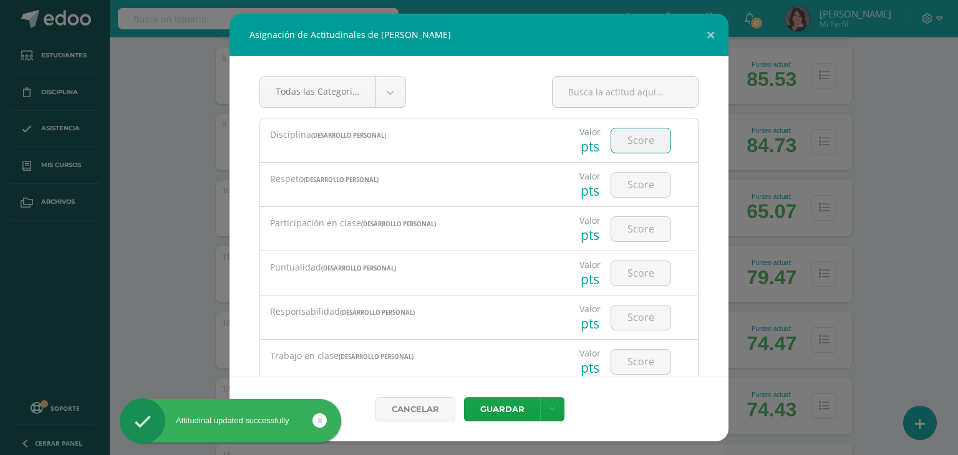
click at [636, 140] on input "number" at bounding box center [640, 141] width 59 height 24
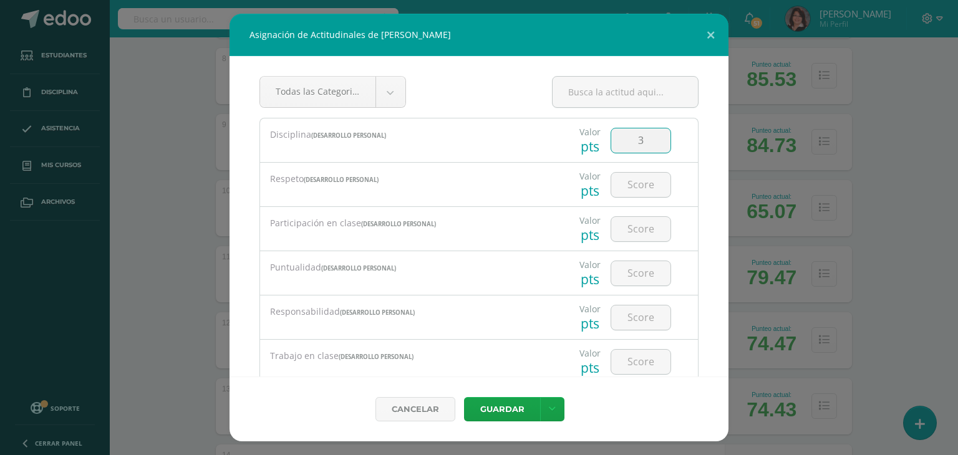
type input "3"
type input "4"
click at [643, 178] on input "4" at bounding box center [640, 185] width 59 height 24
type input "3"
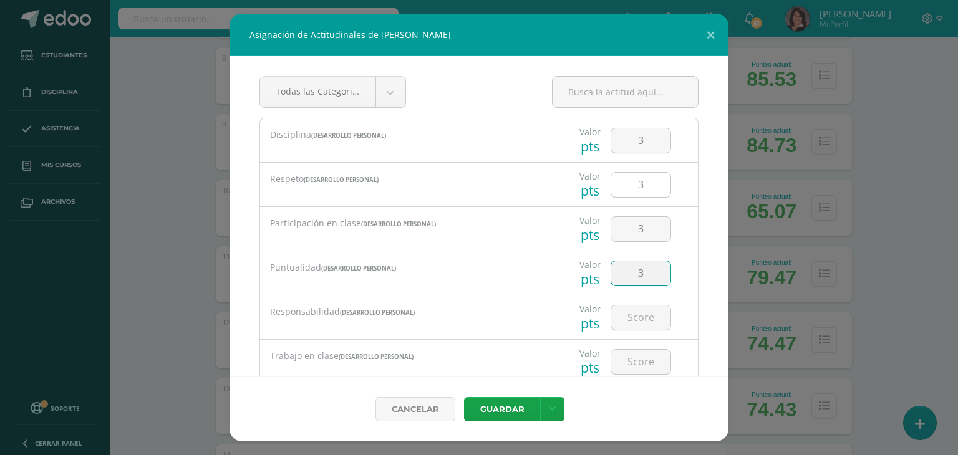
type input "3"
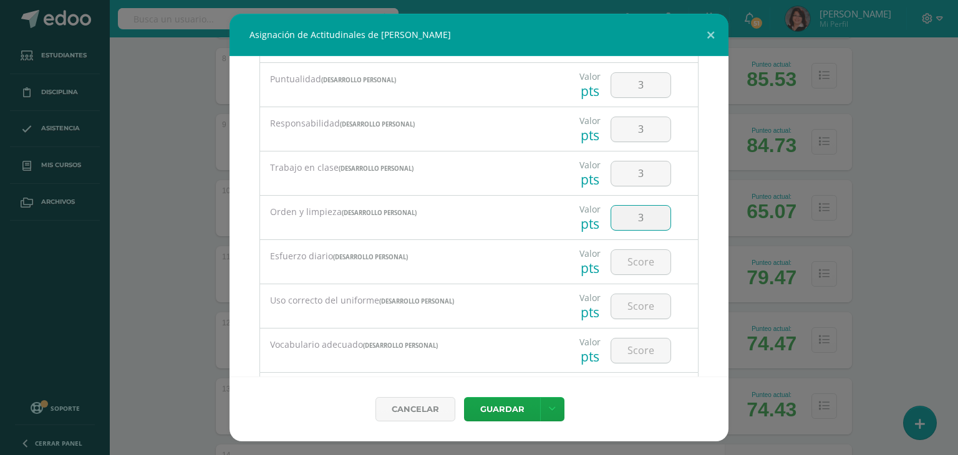
type input "3"
type input "4"
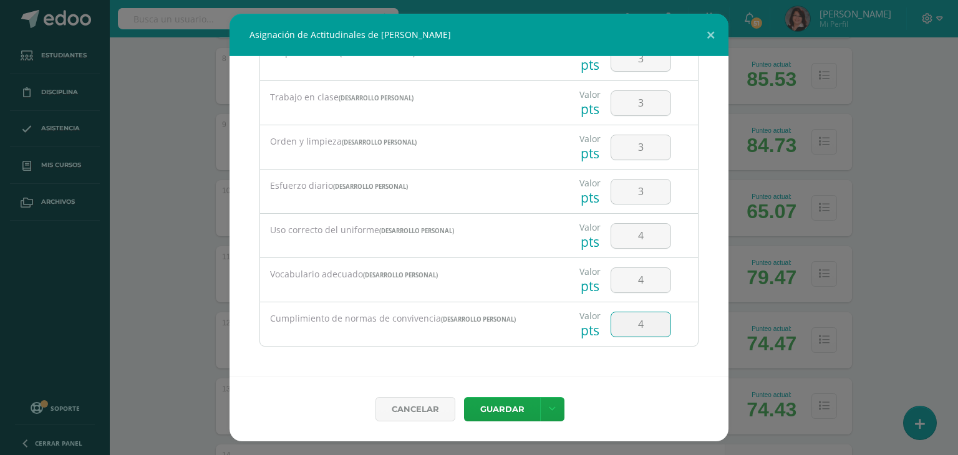
type input "4"
drag, startPoint x: 499, startPoint y: 407, endPoint x: 502, endPoint y: 397, distance: 9.7
click at [499, 405] on button "Guardar" at bounding box center [502, 409] width 76 height 24
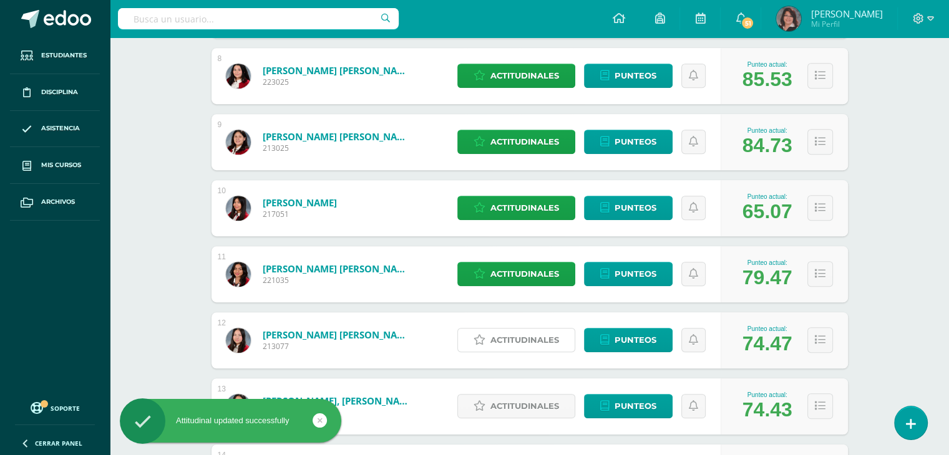
click at [524, 339] on span "Actitudinales" at bounding box center [524, 340] width 69 height 23
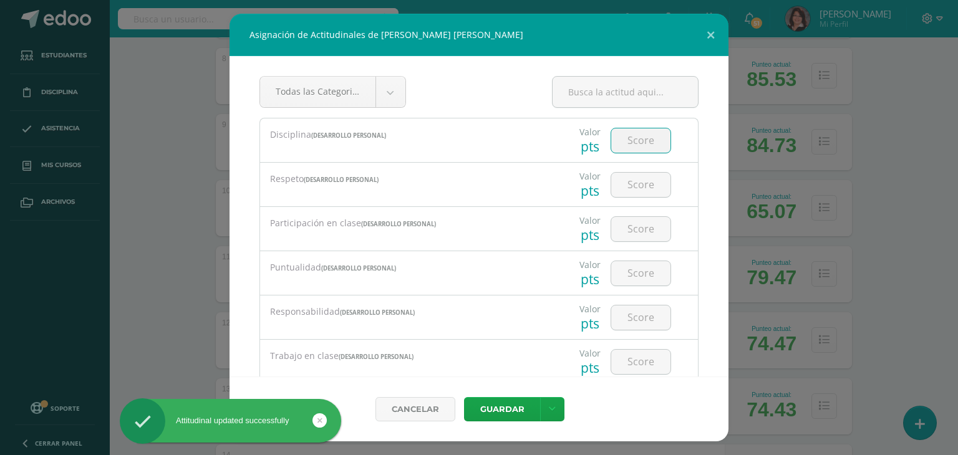
click at [628, 140] on input "number" at bounding box center [640, 141] width 59 height 24
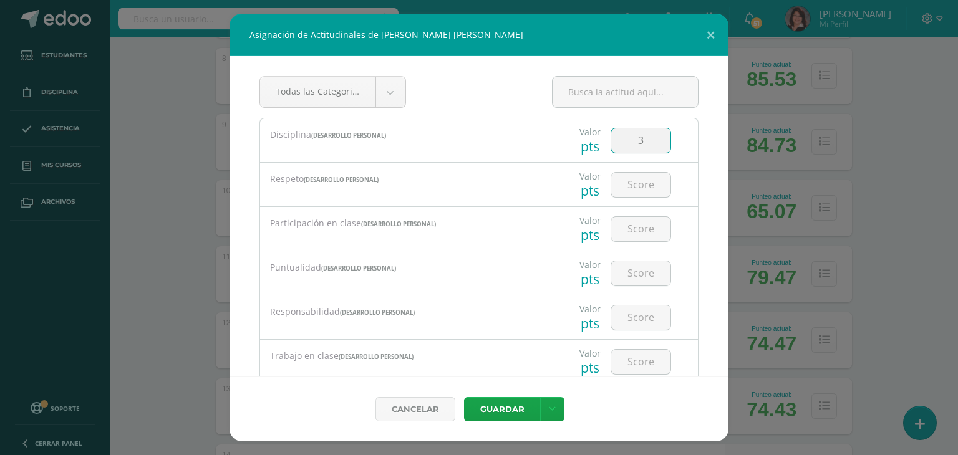
type input "3"
type input "4"
type input "3"
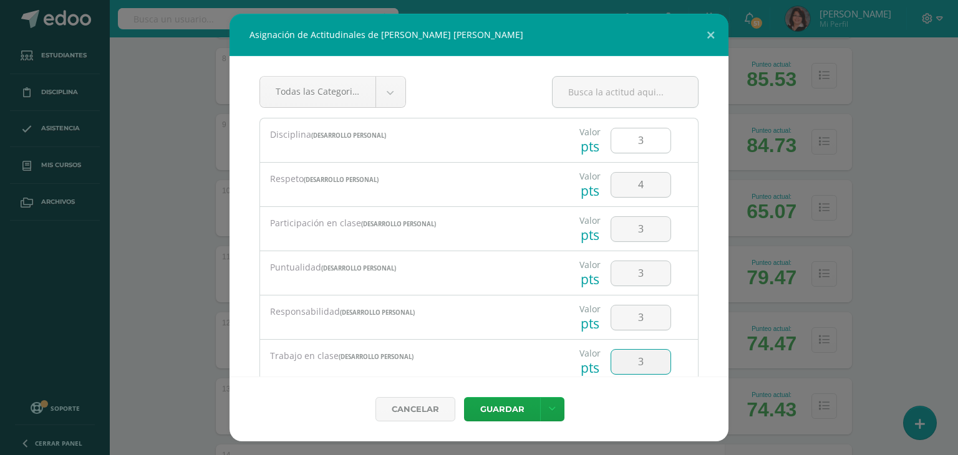
type input "3"
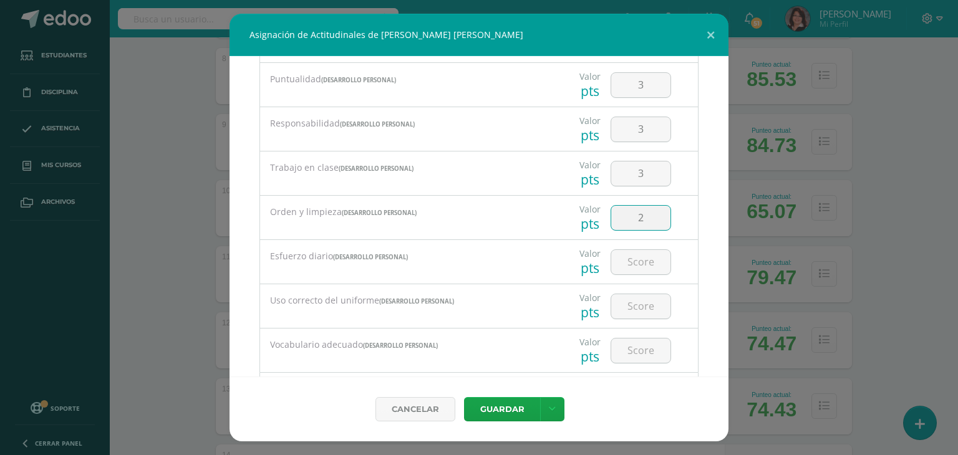
type input "2"
type input "3"
type input "4"
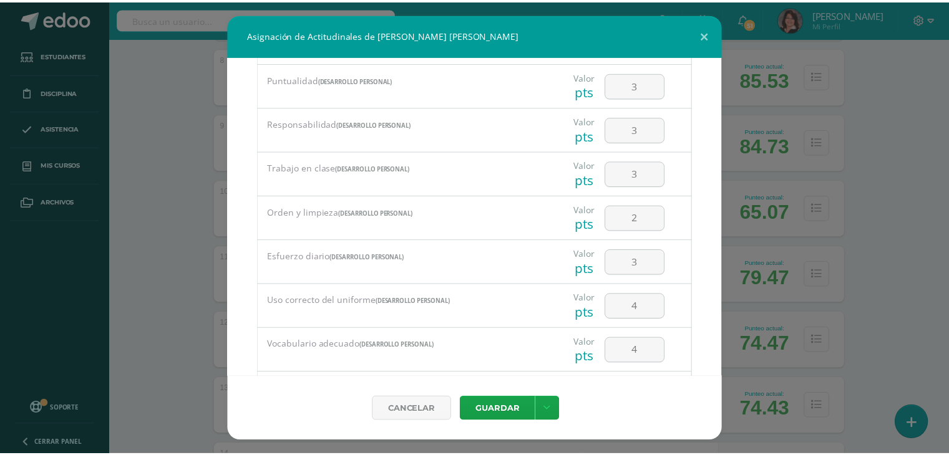
scroll to position [259, 0]
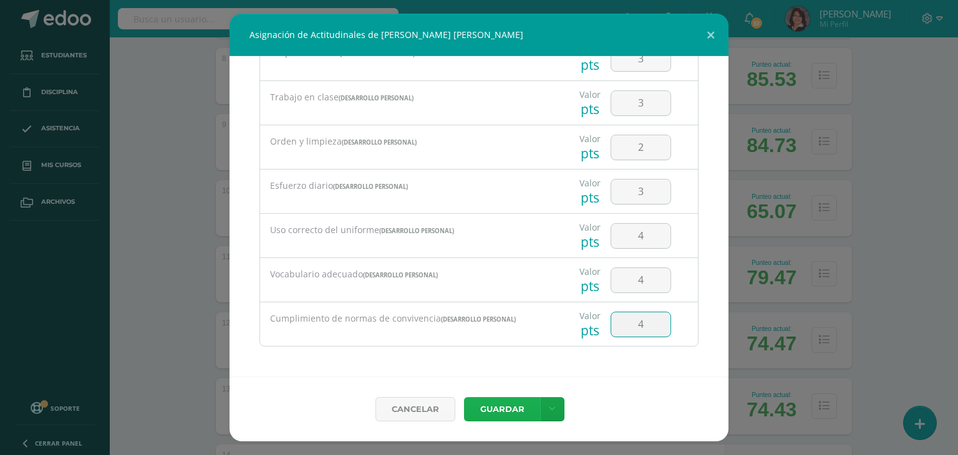
type input "4"
click at [507, 406] on button "Guardar" at bounding box center [502, 409] width 76 height 24
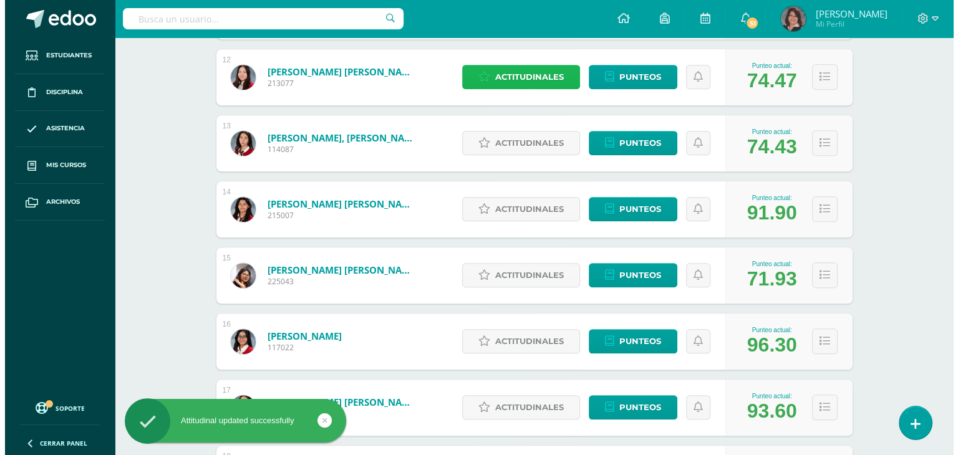
scroll to position [998, 0]
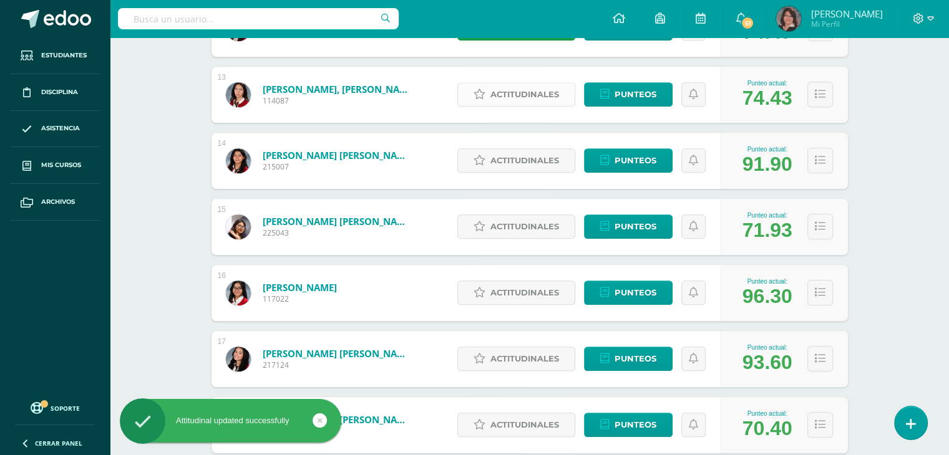
click at [517, 99] on span "Actitudinales" at bounding box center [524, 94] width 69 height 23
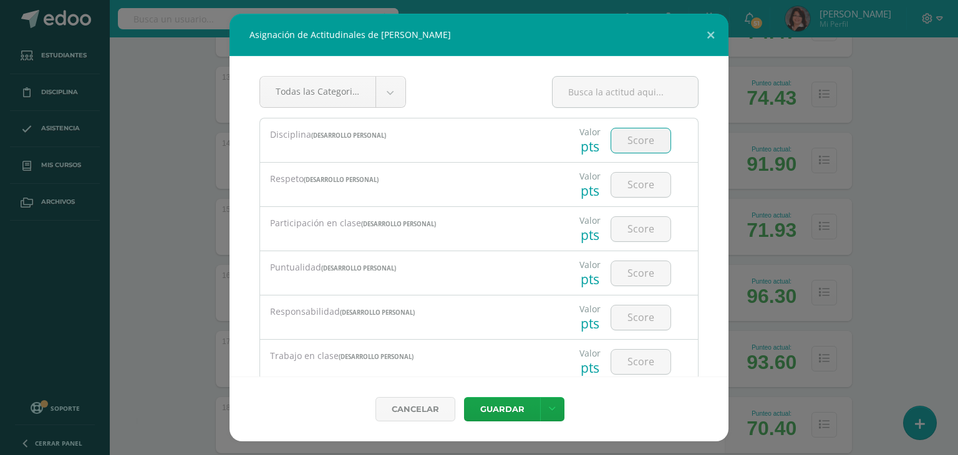
click at [627, 135] on input "number" at bounding box center [640, 141] width 59 height 24
type input "3"
click at [633, 230] on input "3" at bounding box center [640, 229] width 59 height 24
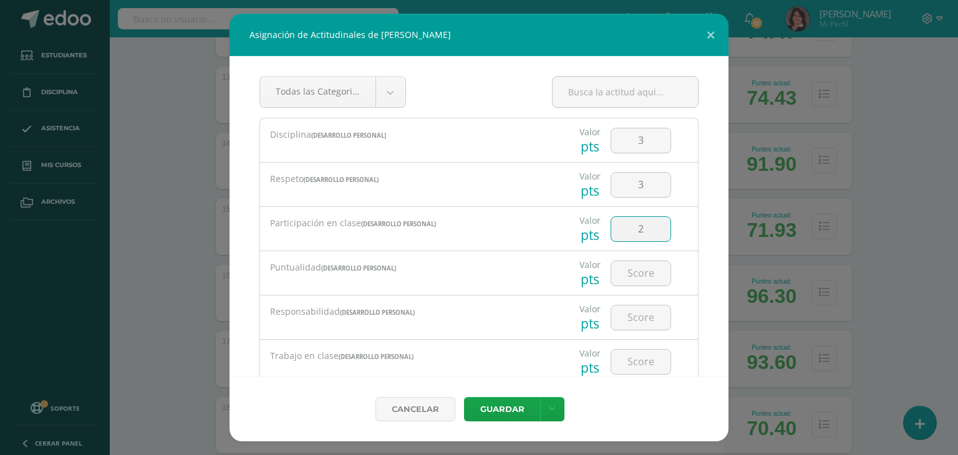
type input "2"
type input "3"
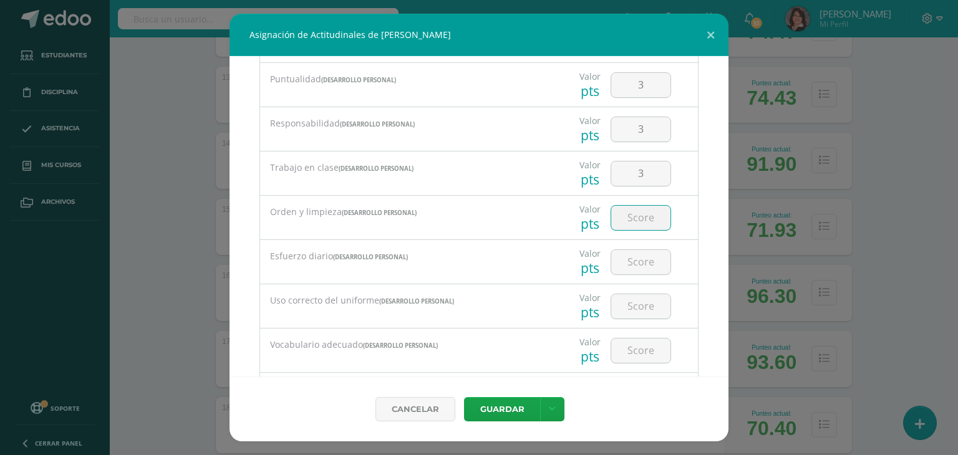
type input "3"
type input "2"
type input "3"
type input "2"
type input "4"
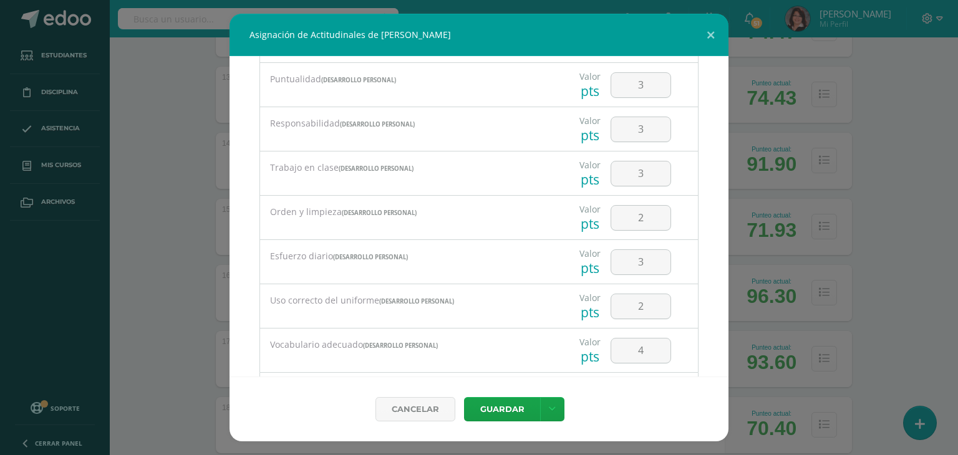
scroll to position [259, 0]
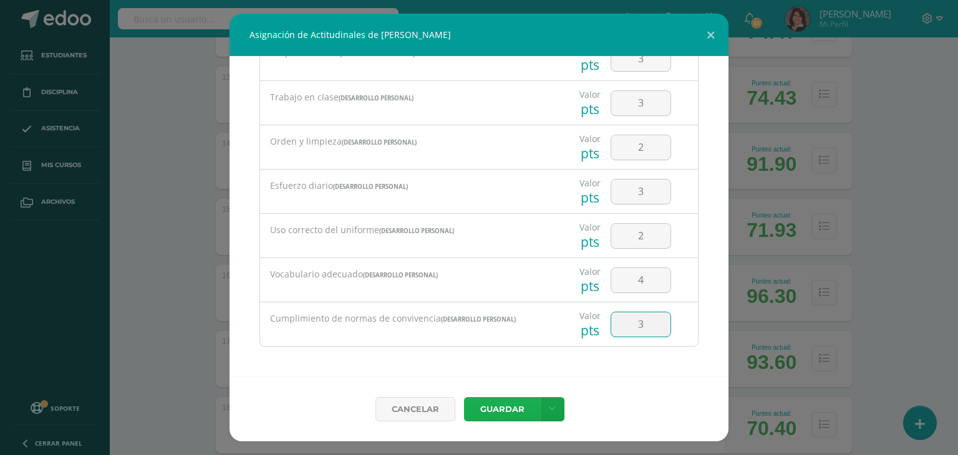
type input "3"
click at [494, 404] on button "Guardar" at bounding box center [502, 409] width 76 height 24
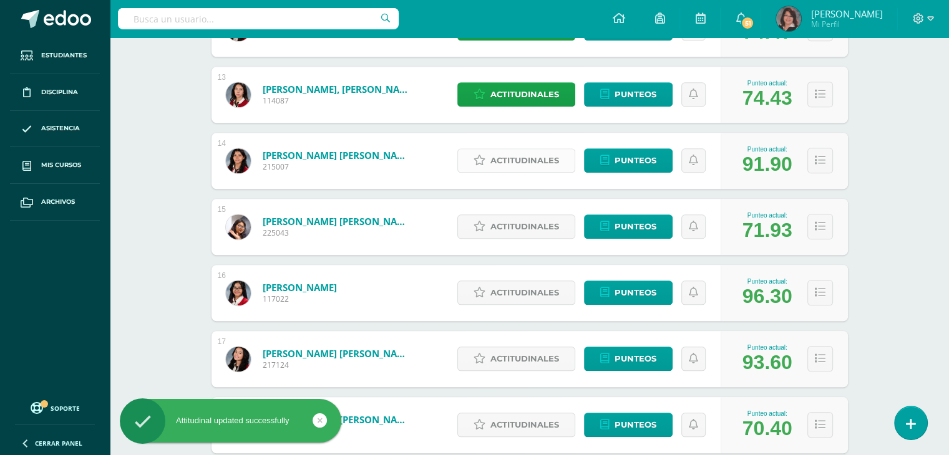
click at [539, 160] on span "Actitudinales" at bounding box center [524, 160] width 69 height 23
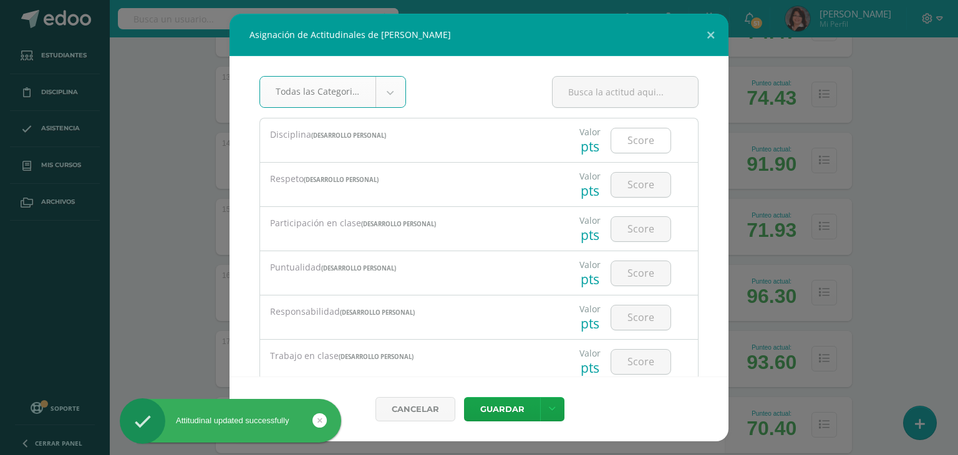
click at [631, 137] on input "number" at bounding box center [640, 141] width 59 height 24
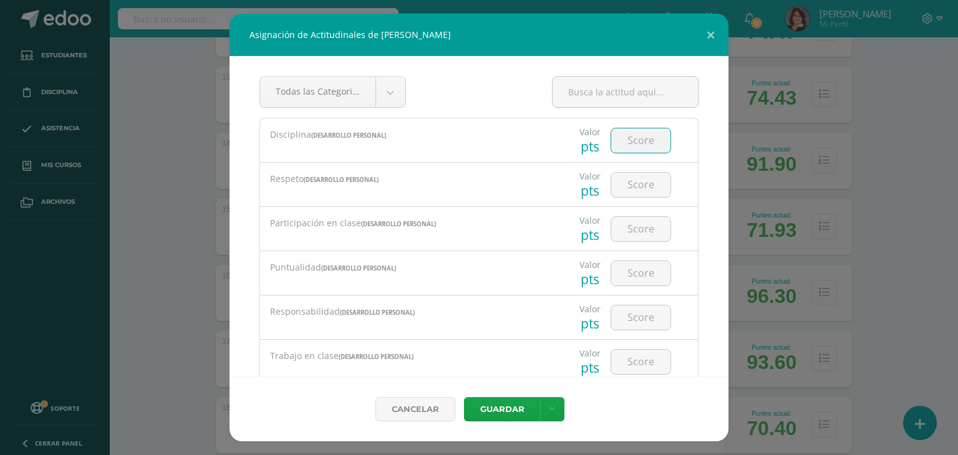
click at [633, 135] on input "number" at bounding box center [640, 141] width 59 height 24
type input "3"
type input "4"
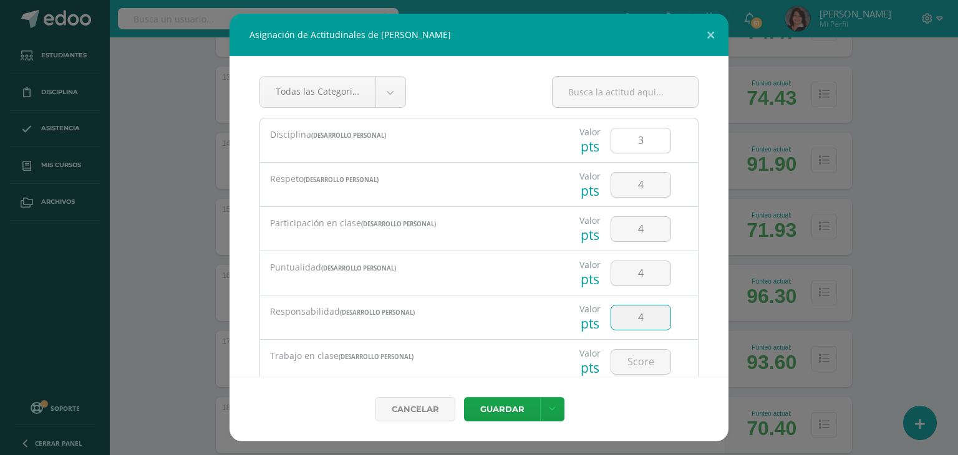
type input "4"
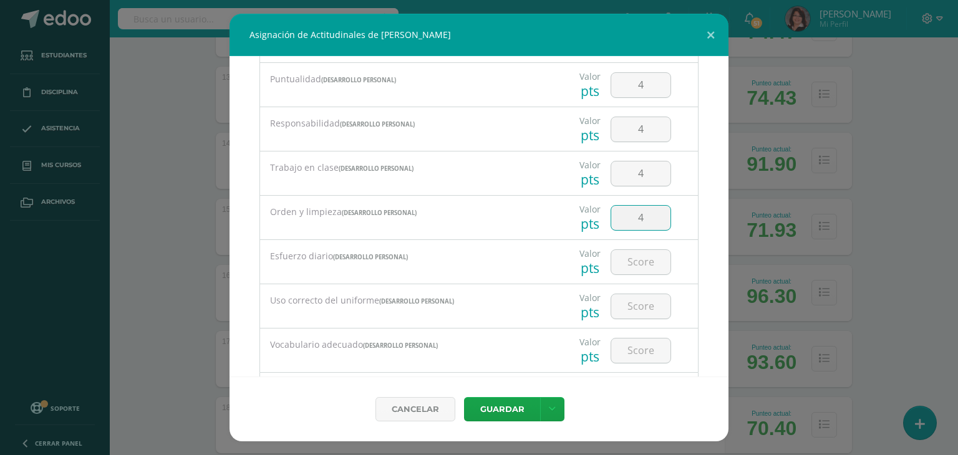
type input "4"
type input "3"
type input "4"
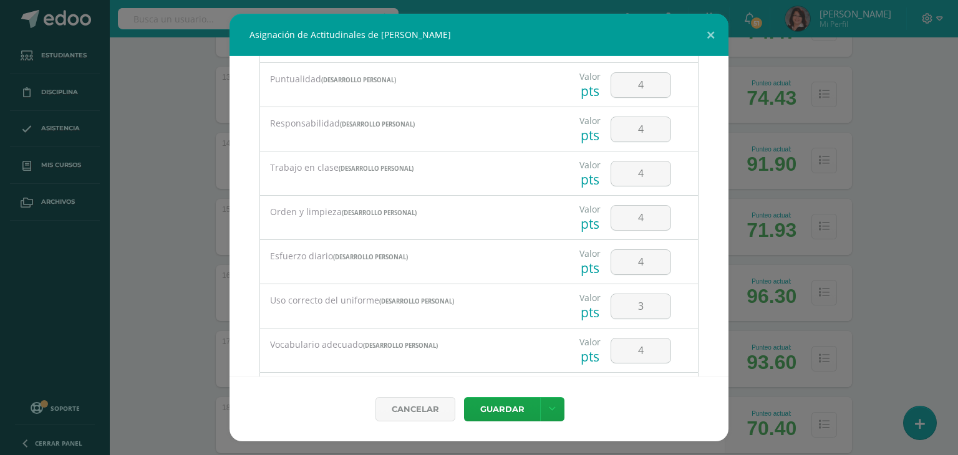
scroll to position [259, 0]
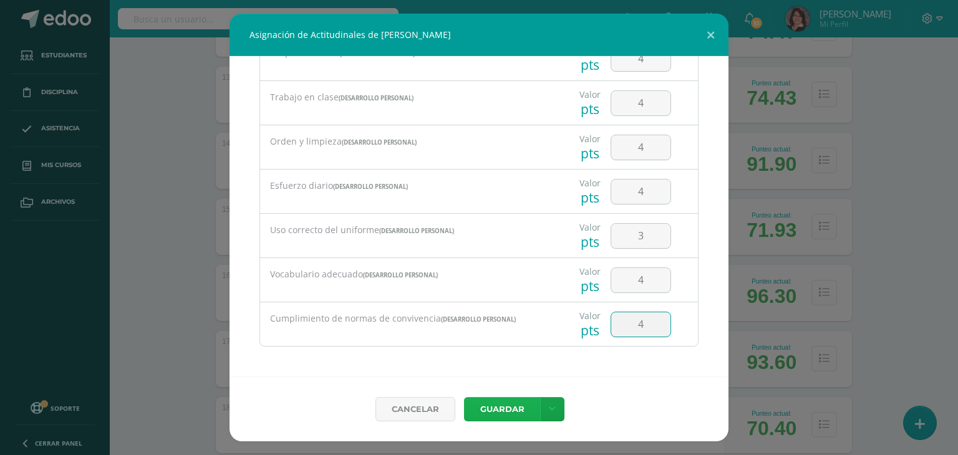
type input "4"
click at [504, 411] on button "Guardar" at bounding box center [502, 409] width 76 height 24
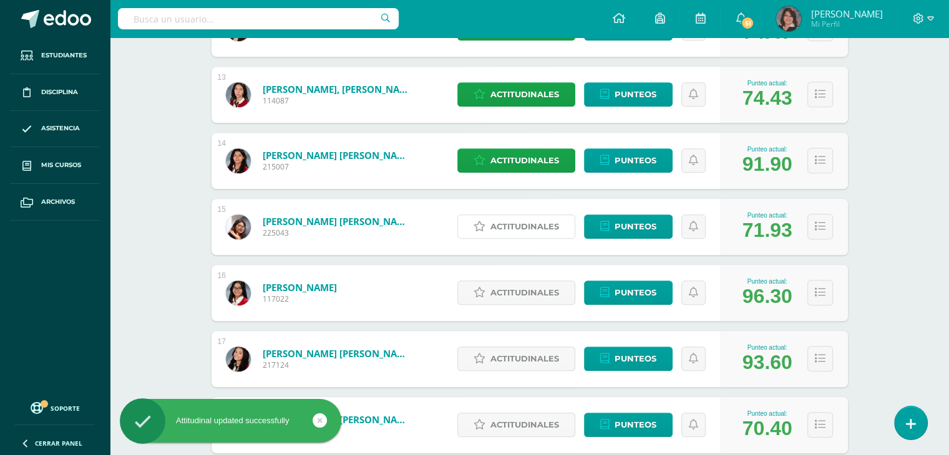
click at [519, 223] on span "Actitudinales" at bounding box center [524, 226] width 69 height 23
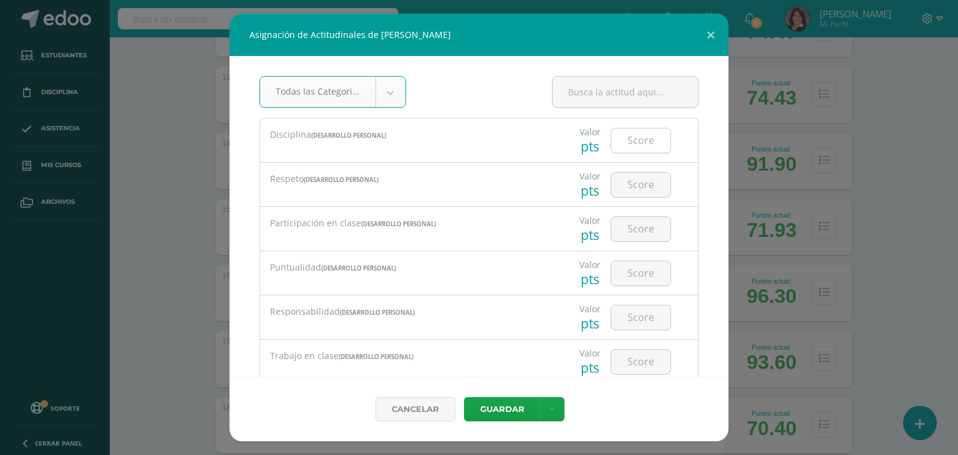
click at [633, 144] on input "number" at bounding box center [640, 141] width 59 height 24
type input "4"
type input "3"
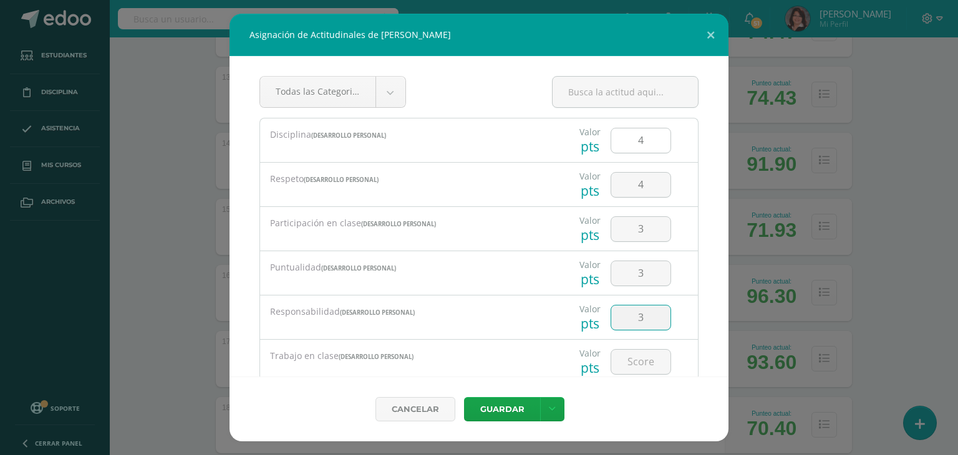
type input "3"
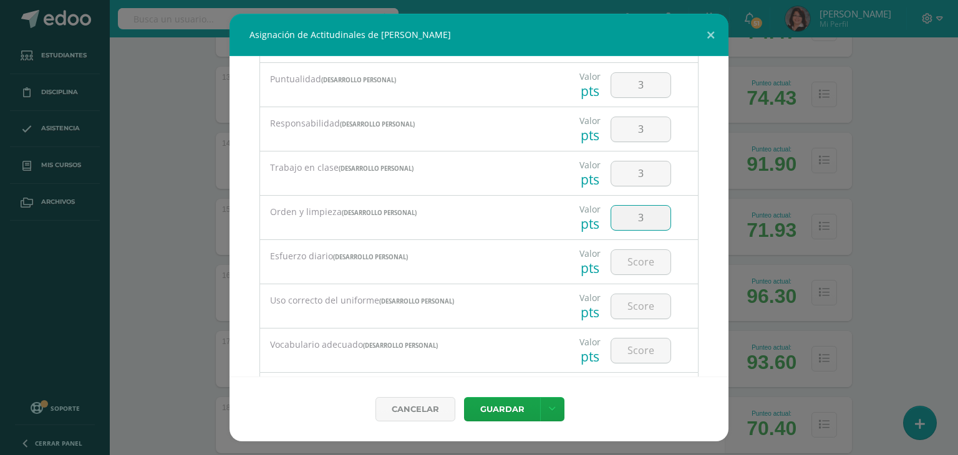
type input "3"
type input "4"
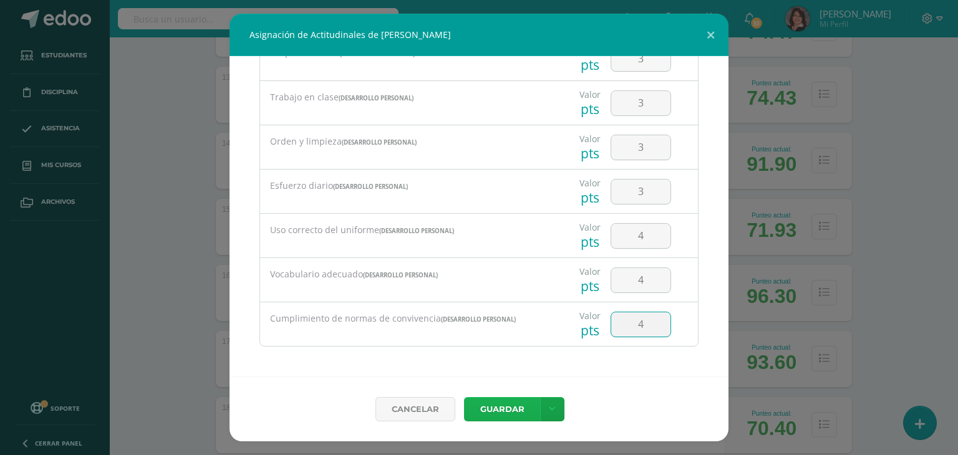
type input "4"
click at [499, 415] on button "Guardar" at bounding box center [502, 409] width 76 height 24
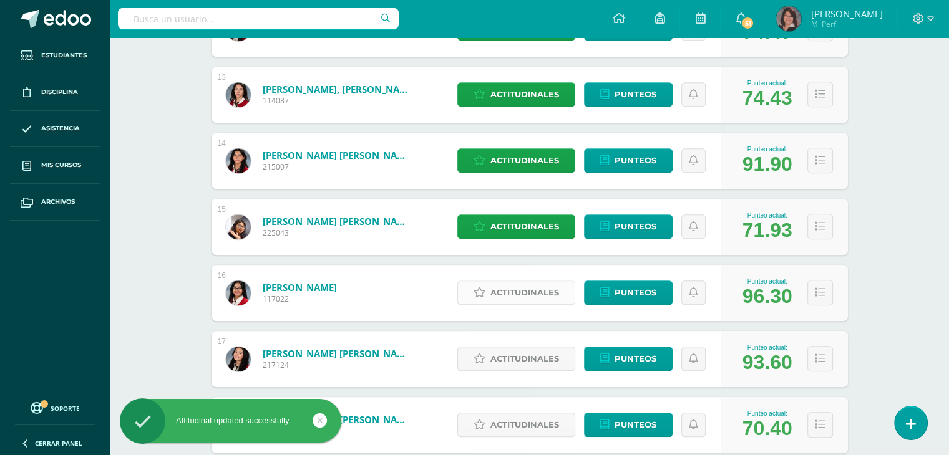
click at [533, 293] on span "Actitudinales" at bounding box center [524, 292] width 69 height 23
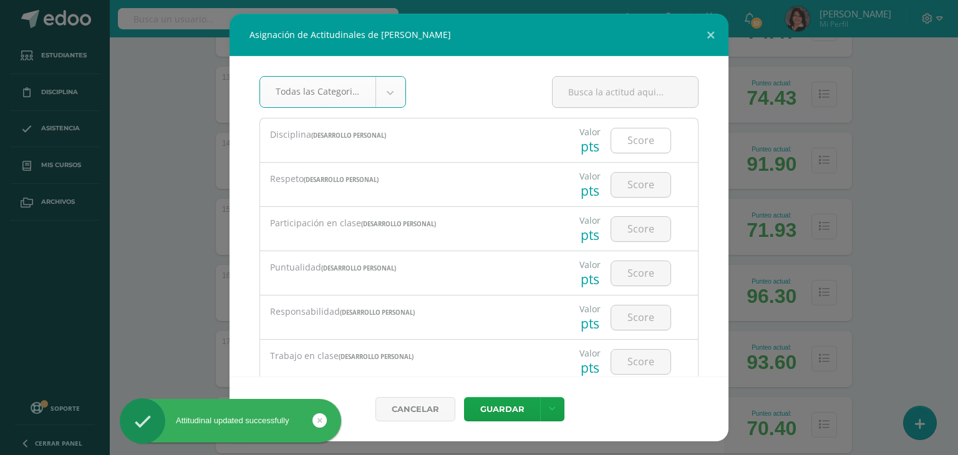
click at [637, 138] on input "number" at bounding box center [640, 141] width 59 height 24
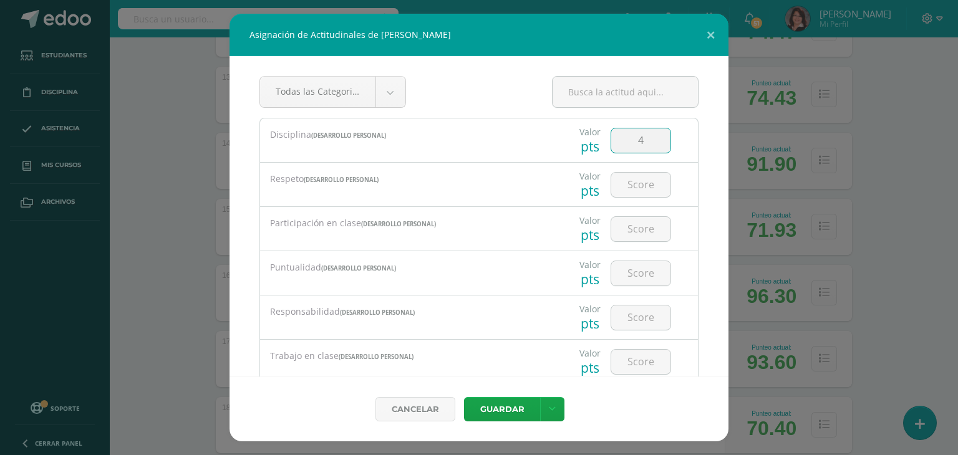
type input "4"
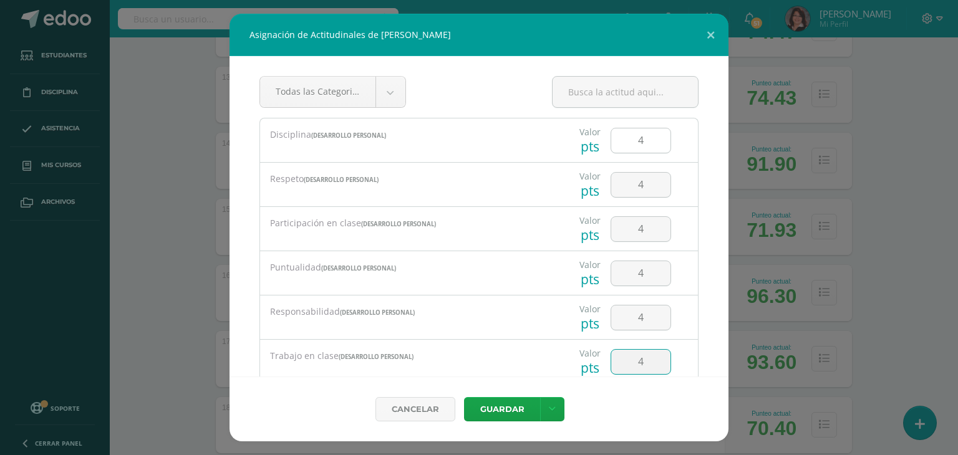
type input "4"
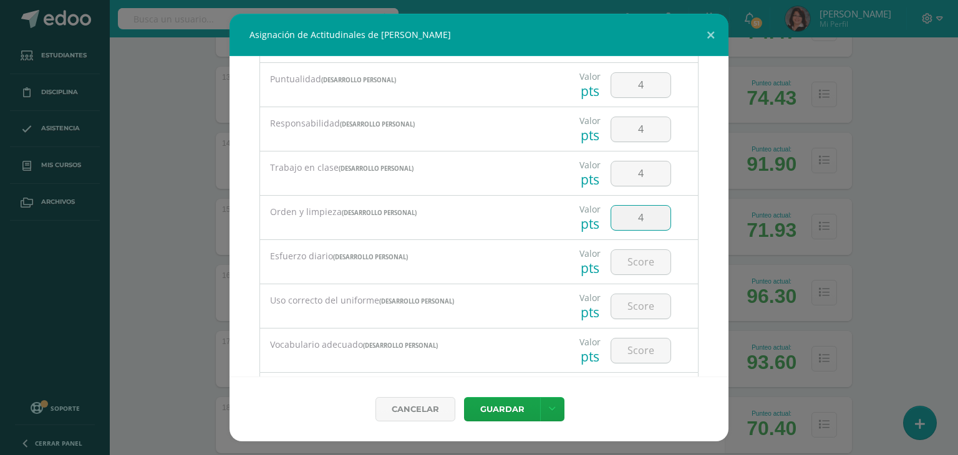
type input "4"
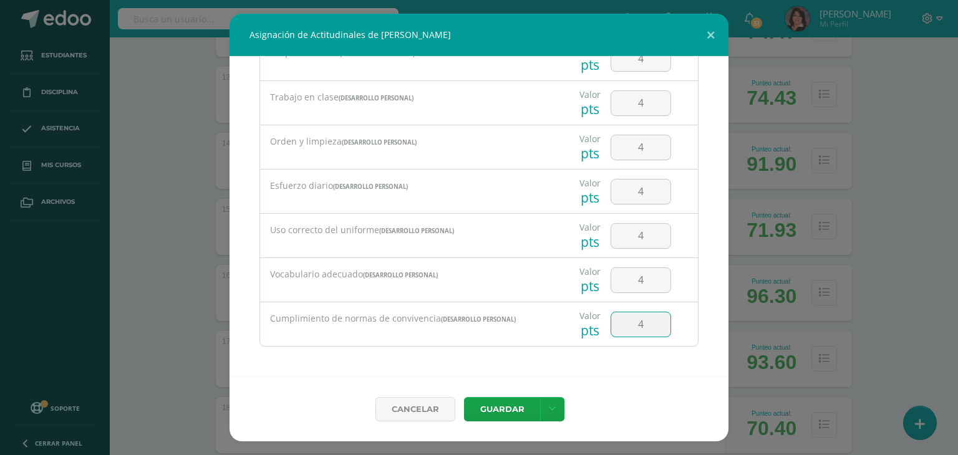
type input "4"
click at [502, 408] on button "Guardar" at bounding box center [502, 409] width 76 height 24
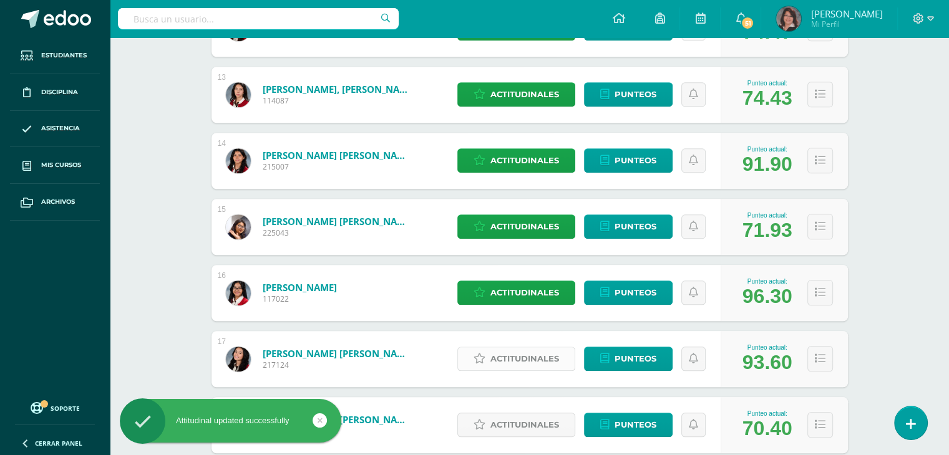
click at [521, 358] on span "Actitudinales" at bounding box center [524, 359] width 69 height 23
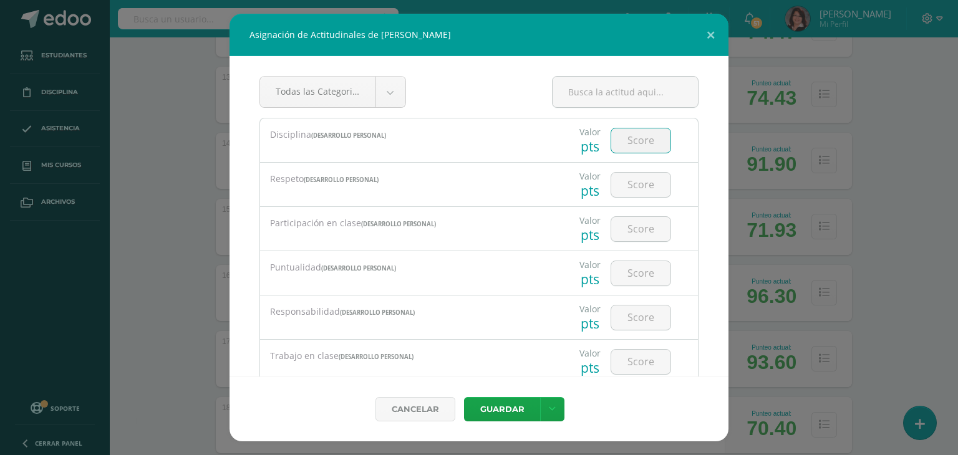
click at [633, 139] on input "number" at bounding box center [640, 141] width 59 height 24
type input "3"
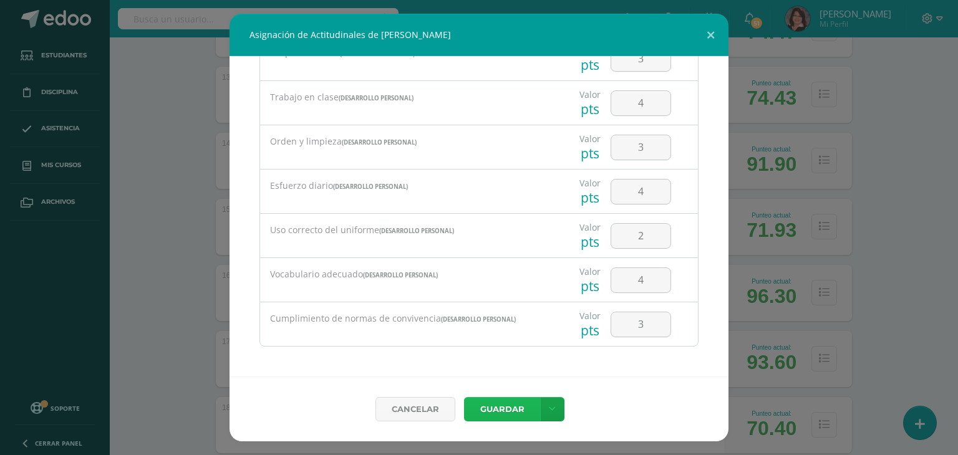
click at [505, 406] on button "Guardar" at bounding box center [502, 409] width 76 height 24
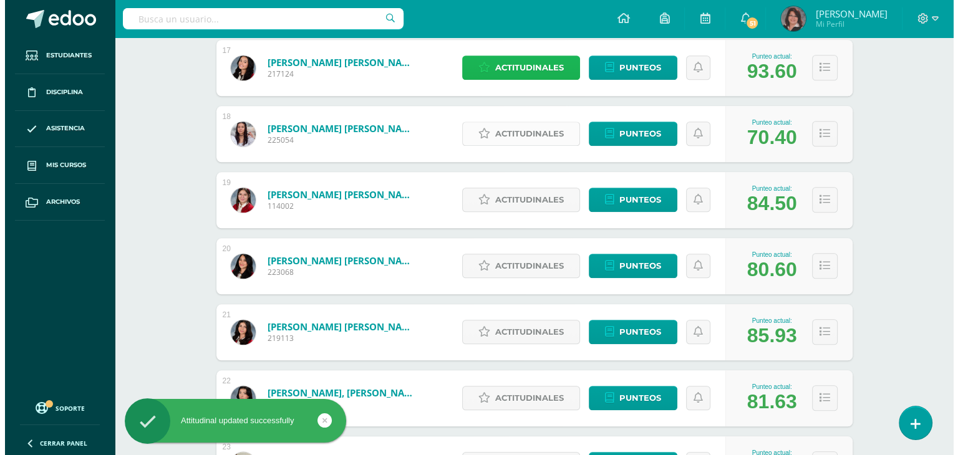
scroll to position [1310, 0]
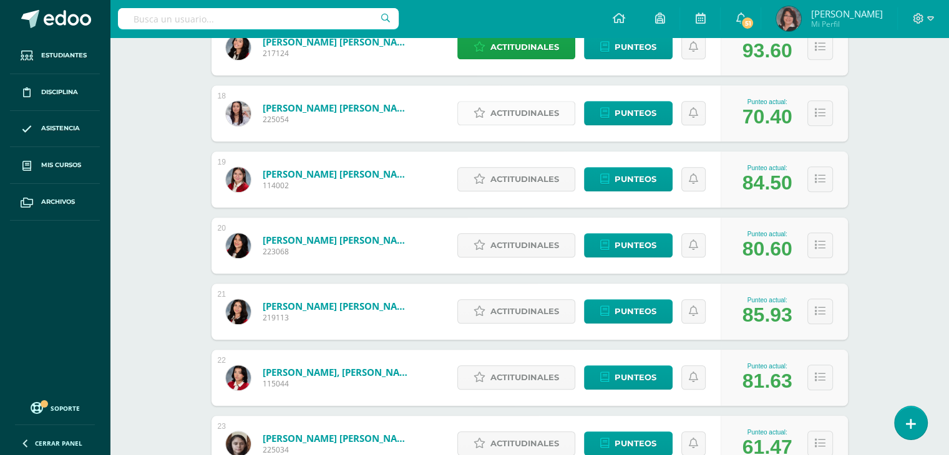
click at [527, 105] on span "Actitudinales" at bounding box center [524, 113] width 69 height 23
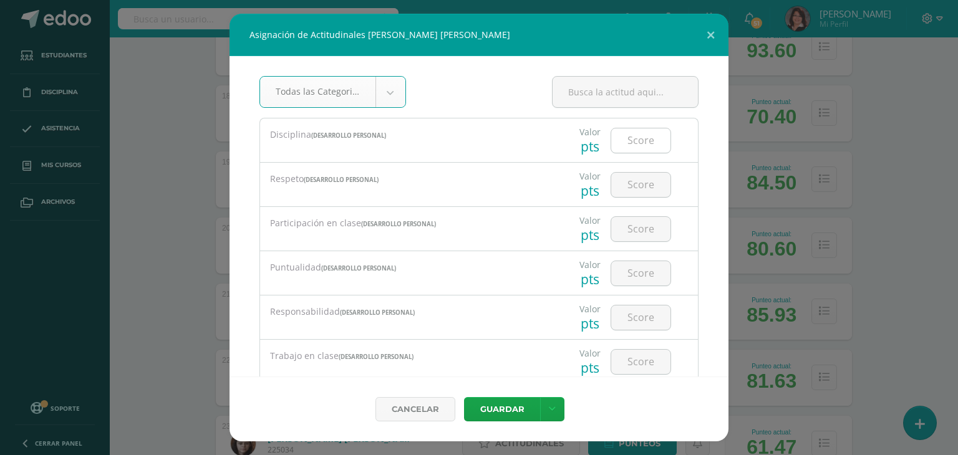
click at [634, 139] on input "number" at bounding box center [640, 141] width 59 height 24
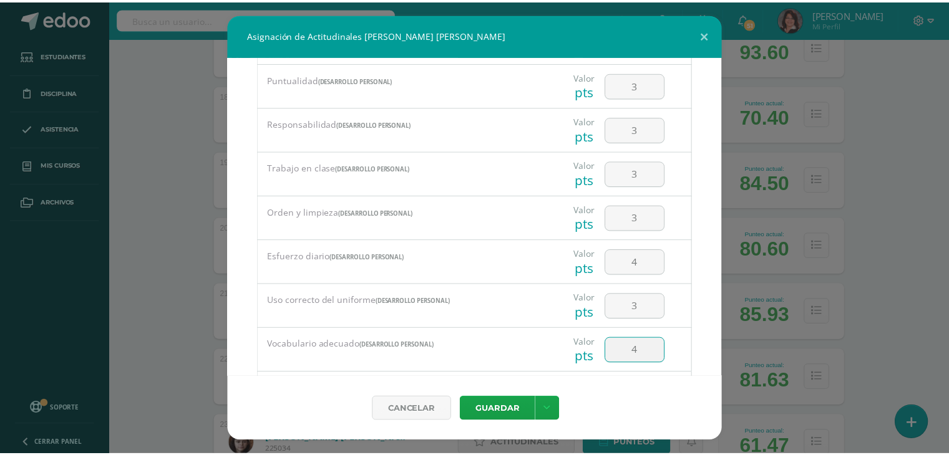
scroll to position [259, 0]
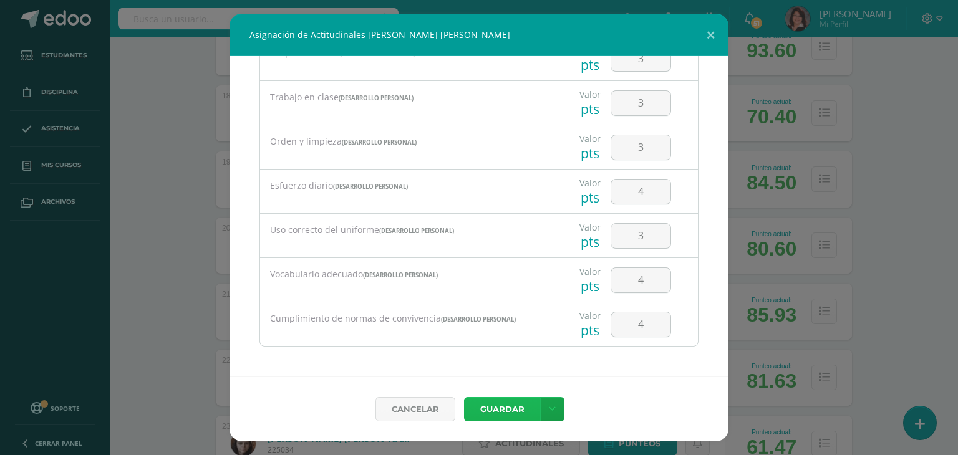
drag, startPoint x: 502, startPoint y: 407, endPoint x: 504, endPoint y: 399, distance: 8.3
click at [502, 404] on button "Guardar" at bounding box center [502, 409] width 76 height 24
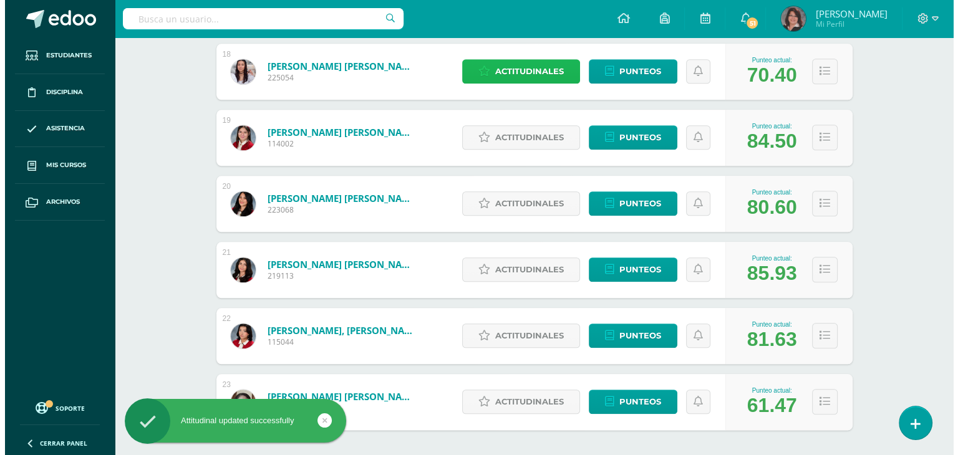
scroll to position [1373, 0]
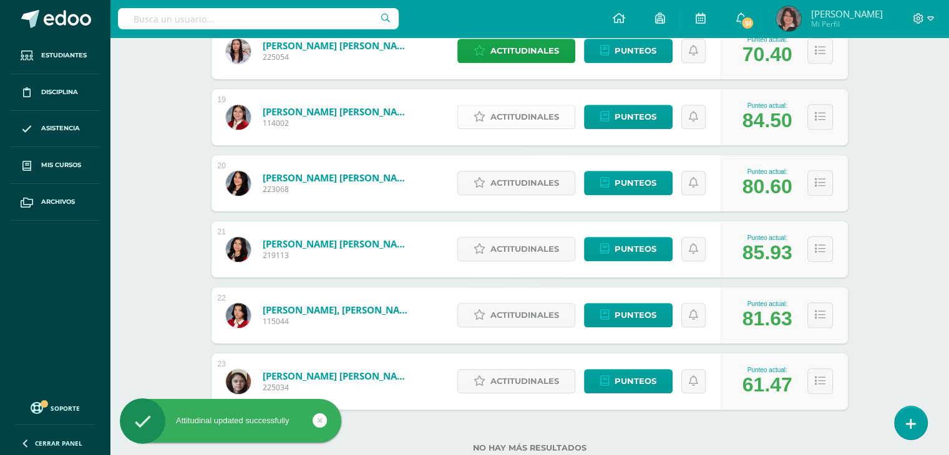
click at [526, 115] on span "Actitudinales" at bounding box center [524, 116] width 69 height 23
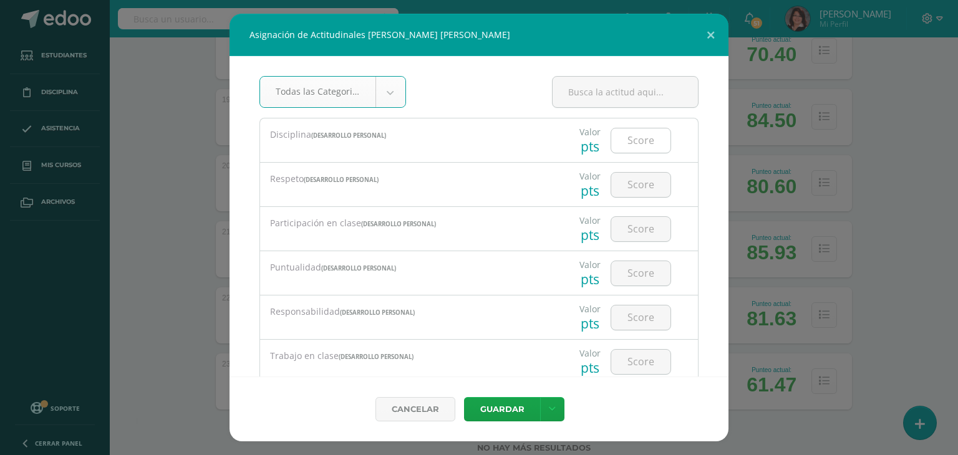
click at [631, 133] on input "number" at bounding box center [640, 141] width 59 height 24
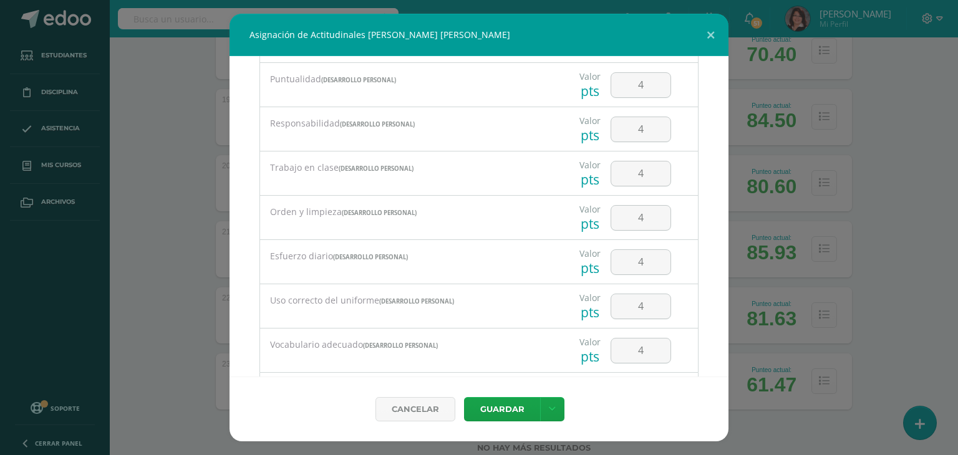
scroll to position [259, 0]
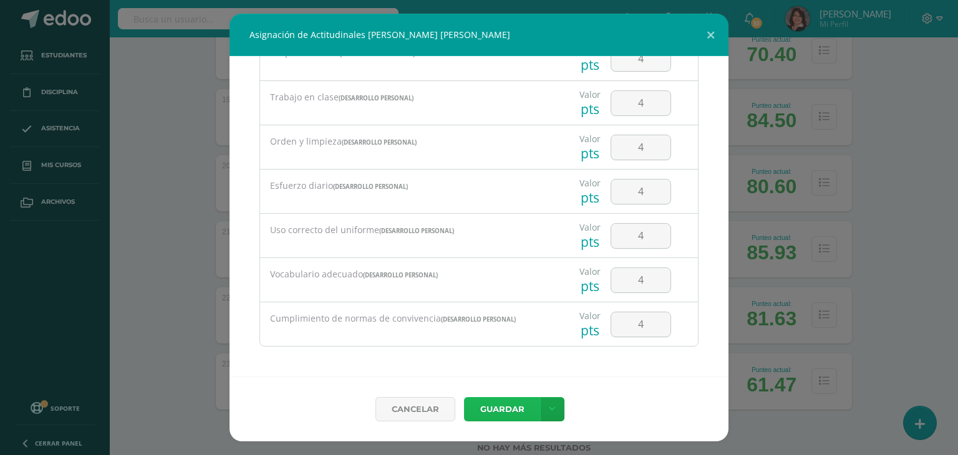
click at [497, 408] on button "Guardar" at bounding box center [502, 409] width 76 height 24
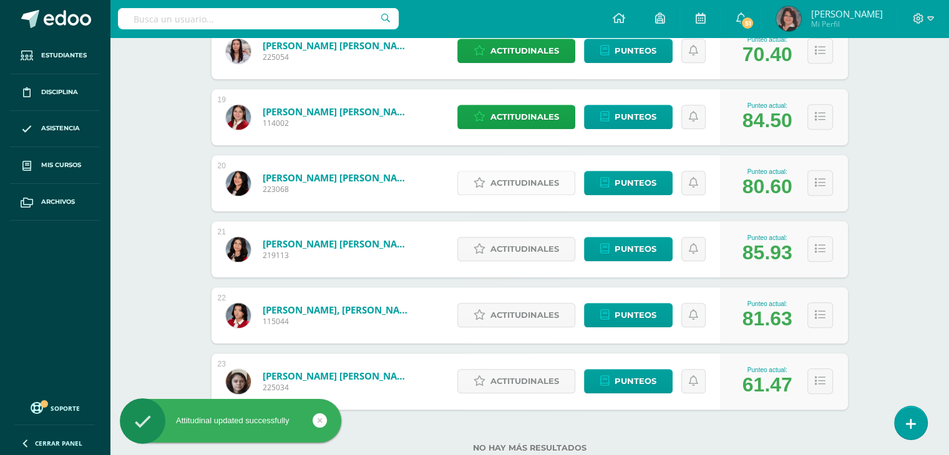
click at [528, 185] on span "Actitudinales" at bounding box center [524, 183] width 69 height 23
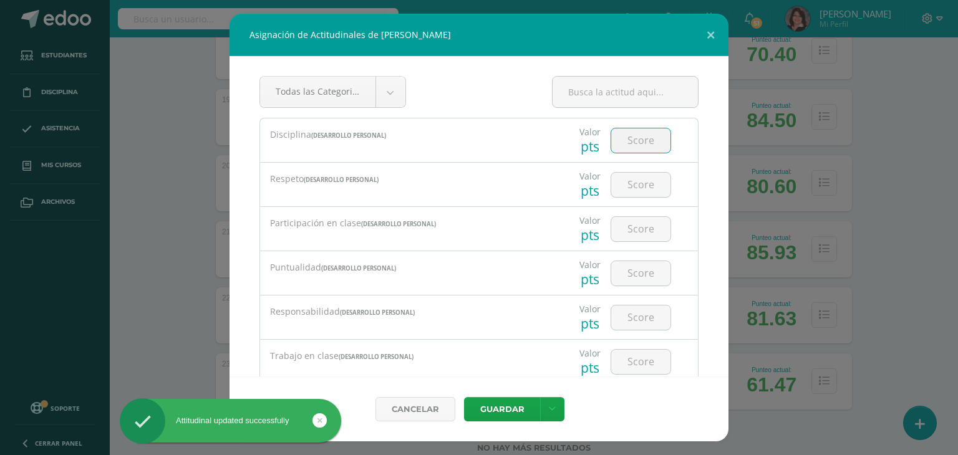
click at [633, 139] on input "number" at bounding box center [640, 141] width 59 height 24
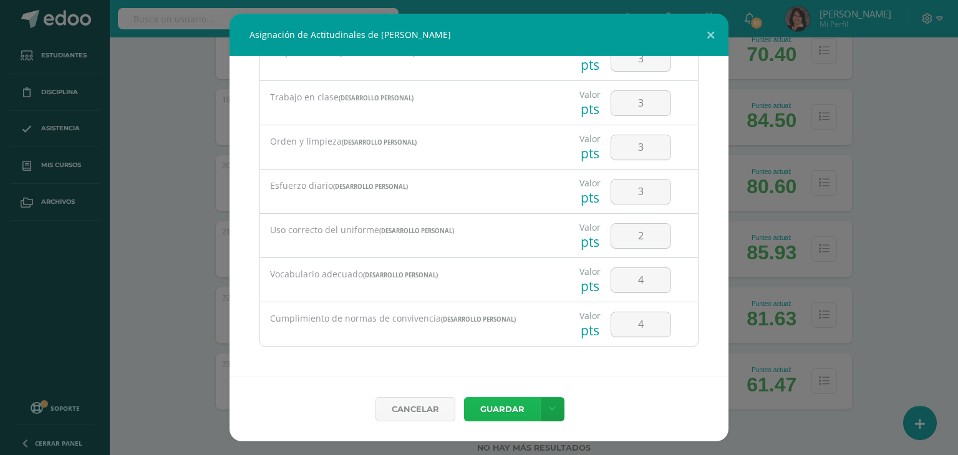
click at [506, 405] on button "Guardar" at bounding box center [502, 409] width 76 height 24
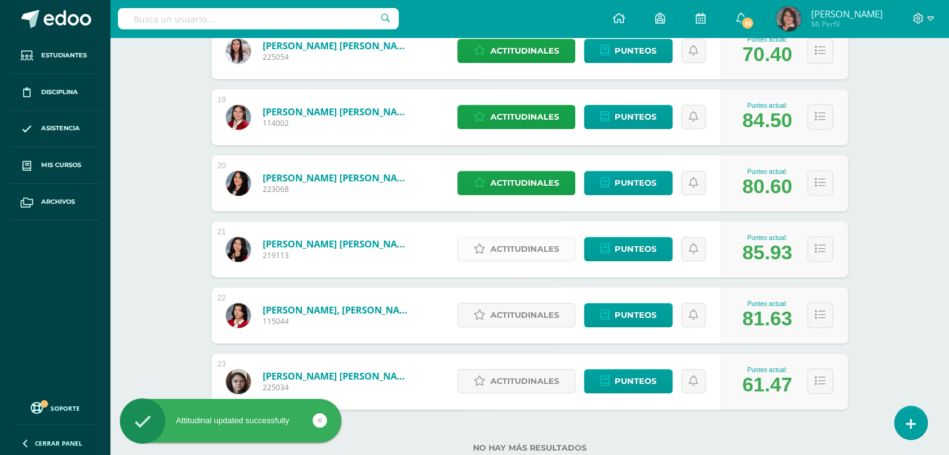
click at [521, 253] on span "Actitudinales" at bounding box center [524, 249] width 69 height 23
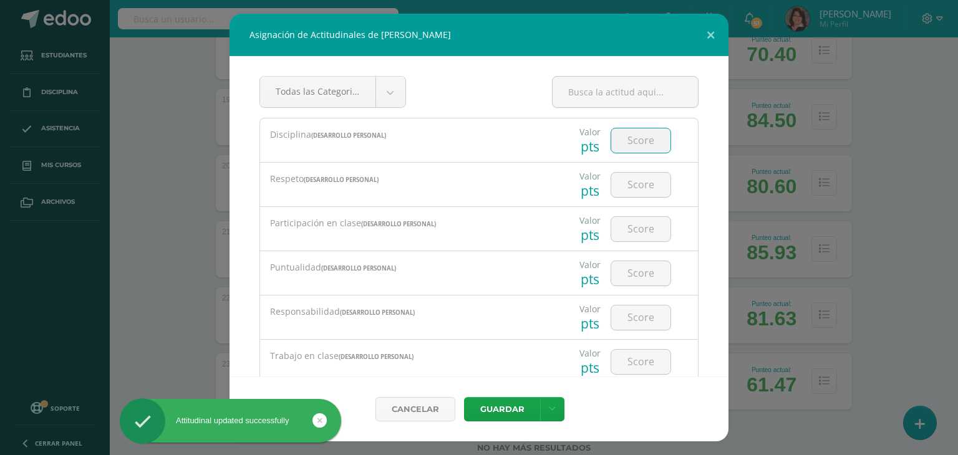
click at [630, 140] on input "number" at bounding box center [640, 141] width 59 height 24
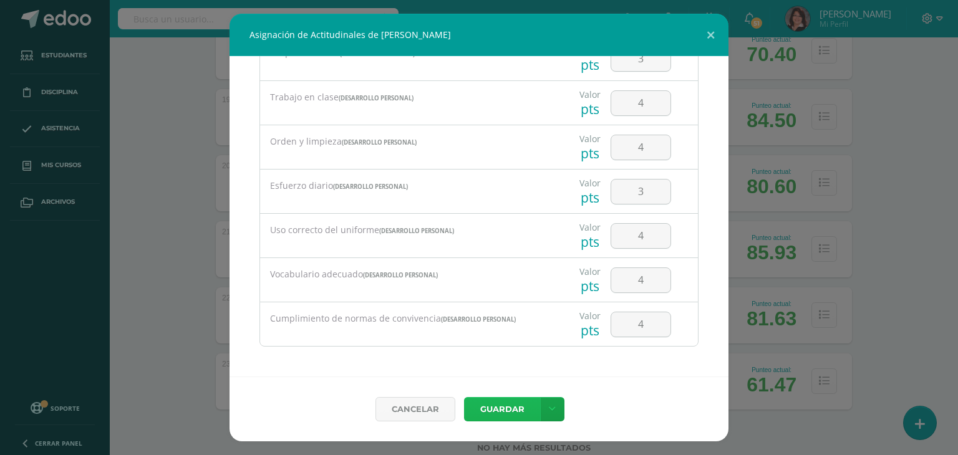
click at [498, 416] on button "Guardar" at bounding box center [502, 409] width 76 height 24
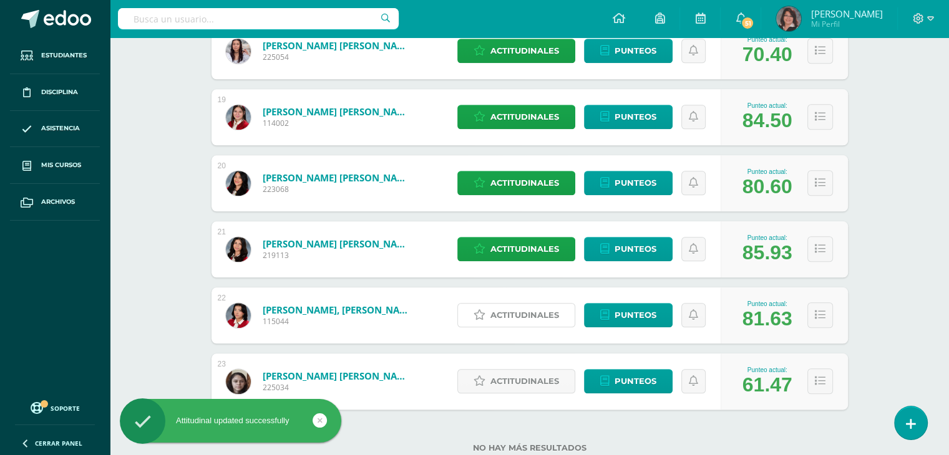
click at [505, 315] on span "Actitudinales" at bounding box center [524, 315] width 69 height 23
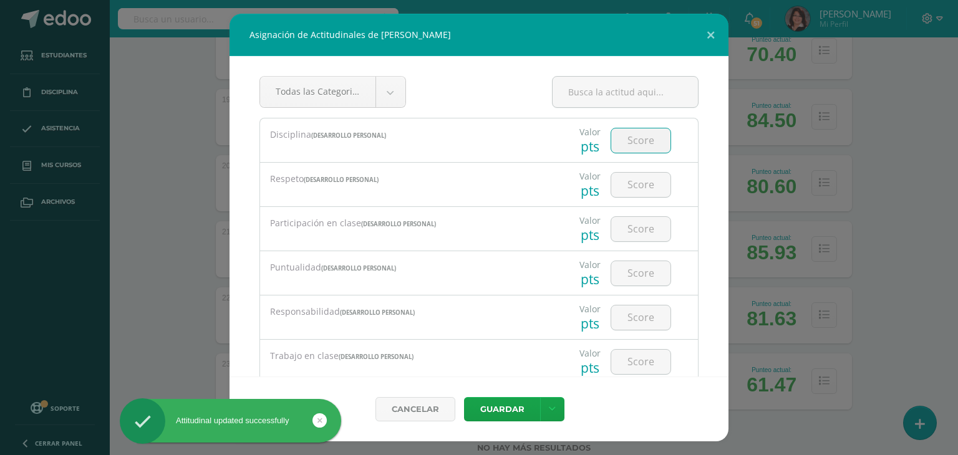
click at [631, 145] on input "number" at bounding box center [640, 141] width 59 height 24
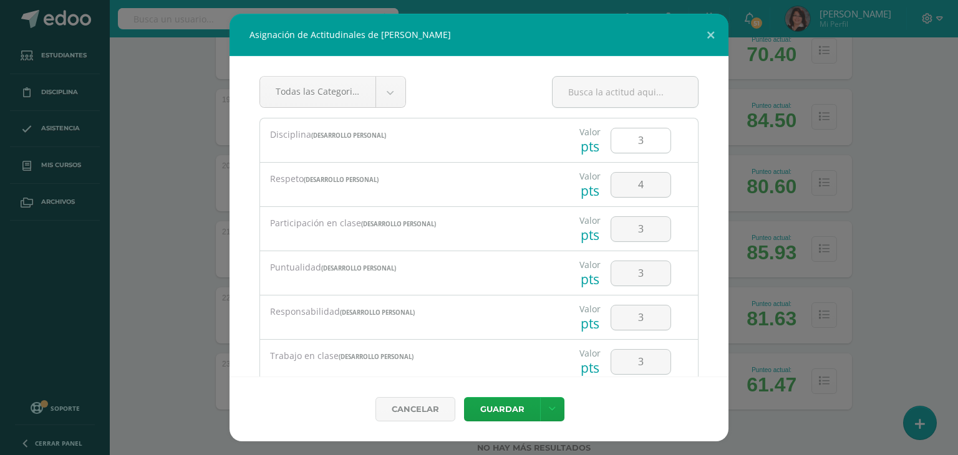
scroll to position [188, 0]
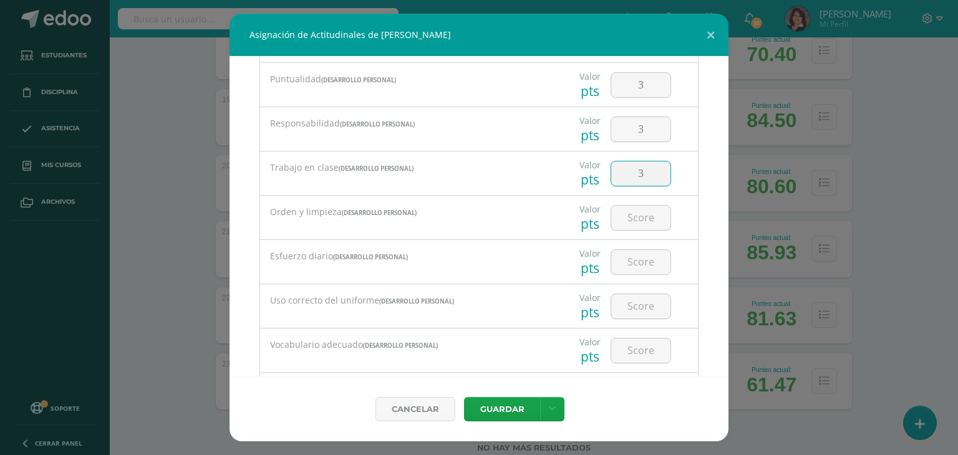
click at [638, 171] on input "3" at bounding box center [640, 174] width 59 height 24
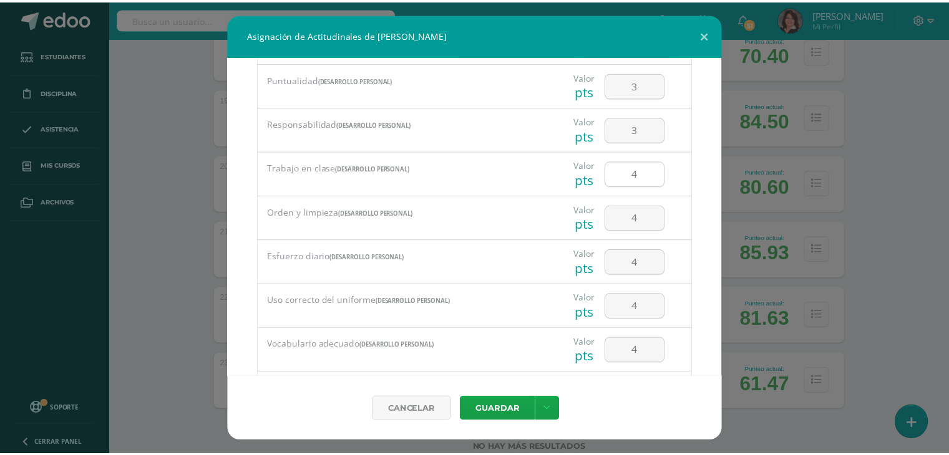
scroll to position [259, 0]
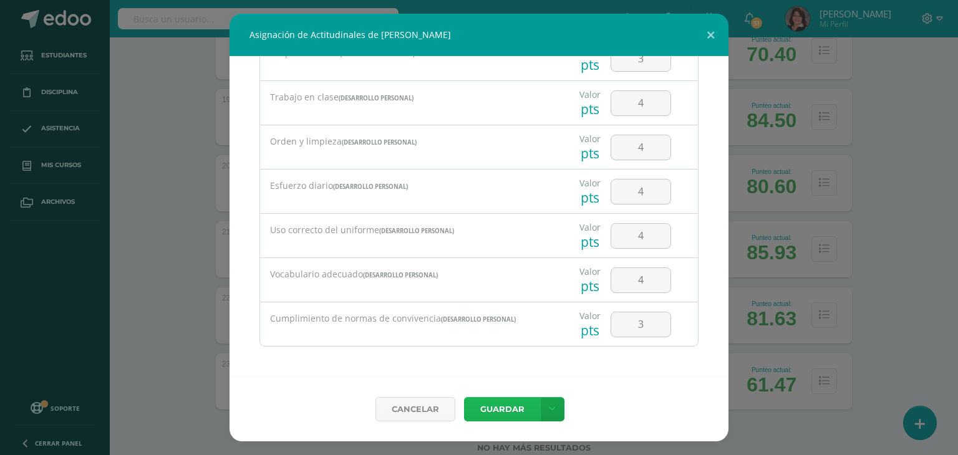
click at [505, 409] on button "Guardar" at bounding box center [502, 409] width 76 height 24
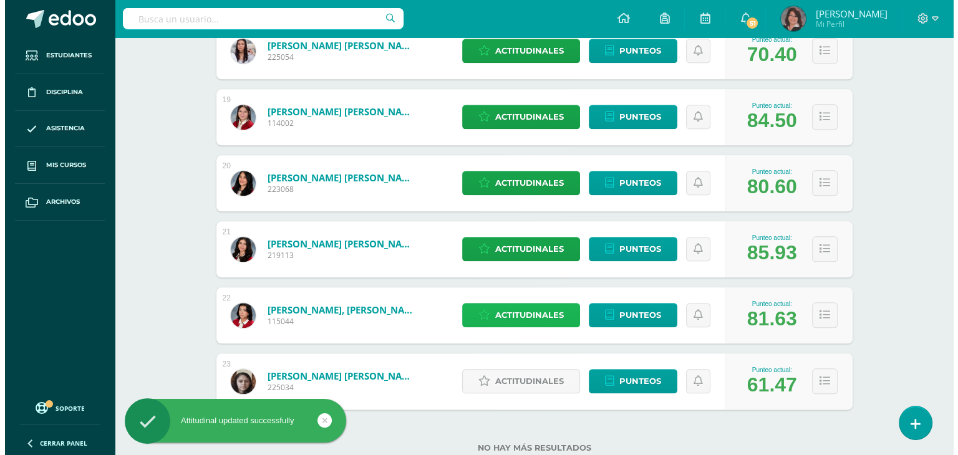
scroll to position [1410, 0]
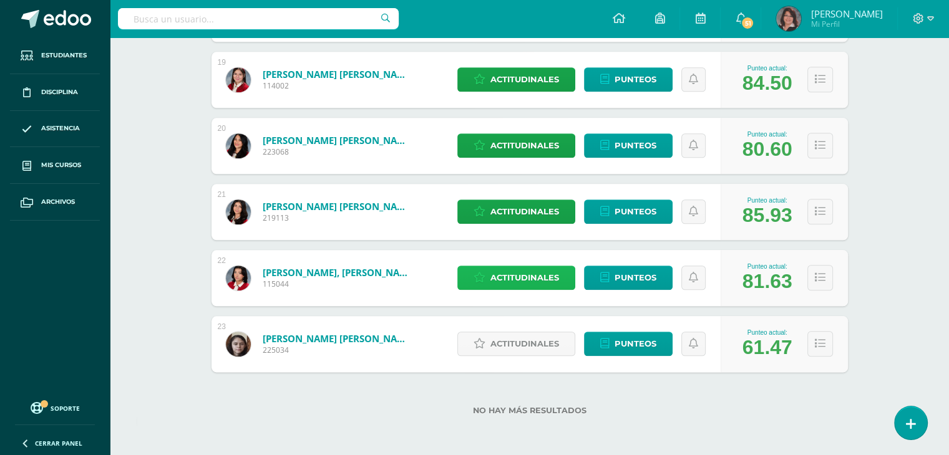
click at [528, 275] on span "Actitudinales" at bounding box center [524, 277] width 69 height 23
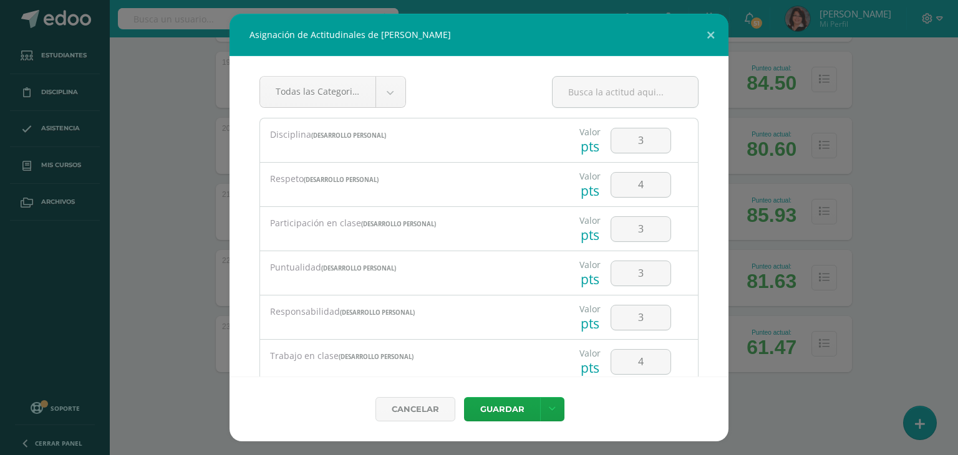
click at [878, 328] on div "Asignación de Actitudinales de [PERSON_NAME] Todas las Categorias Todas las Cat…" at bounding box center [479, 228] width 948 height 428
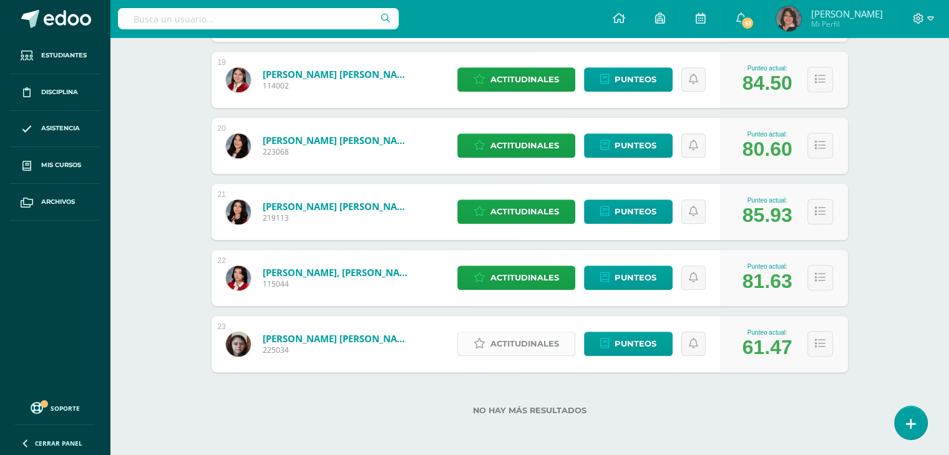
click at [530, 346] on span "Actitudinales" at bounding box center [524, 344] width 69 height 23
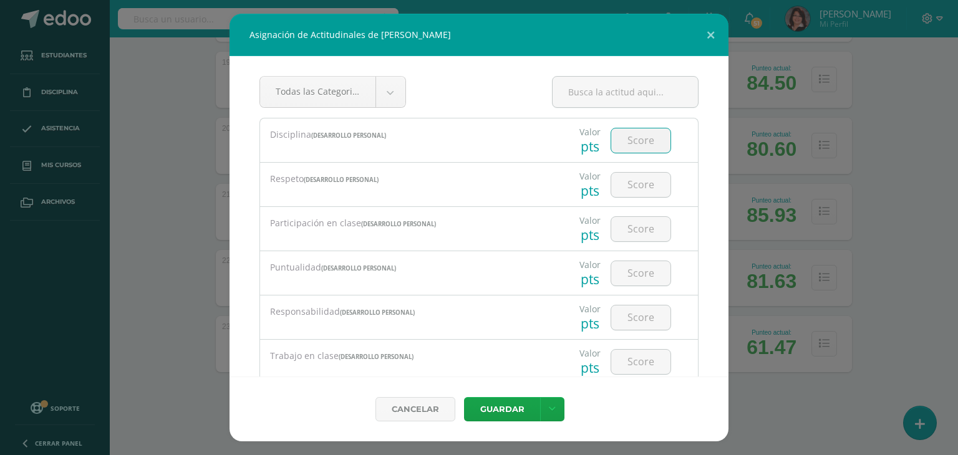
click at [636, 135] on input "number" at bounding box center [640, 141] width 59 height 24
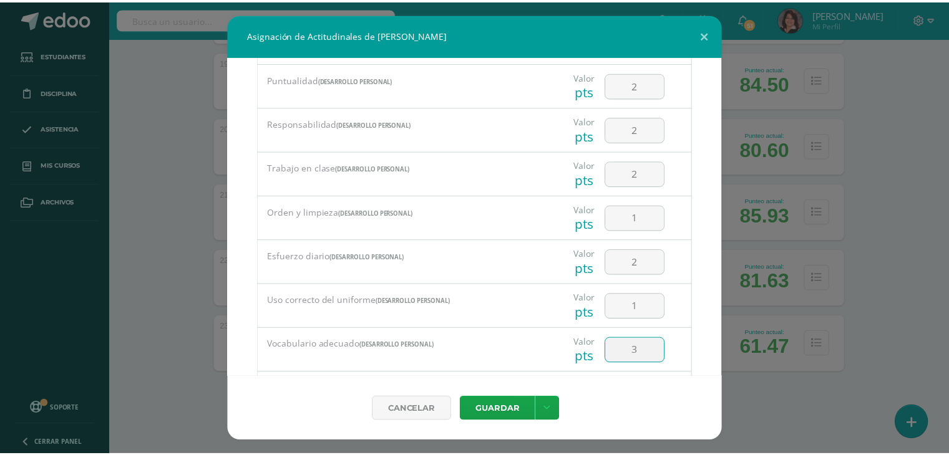
scroll to position [259, 0]
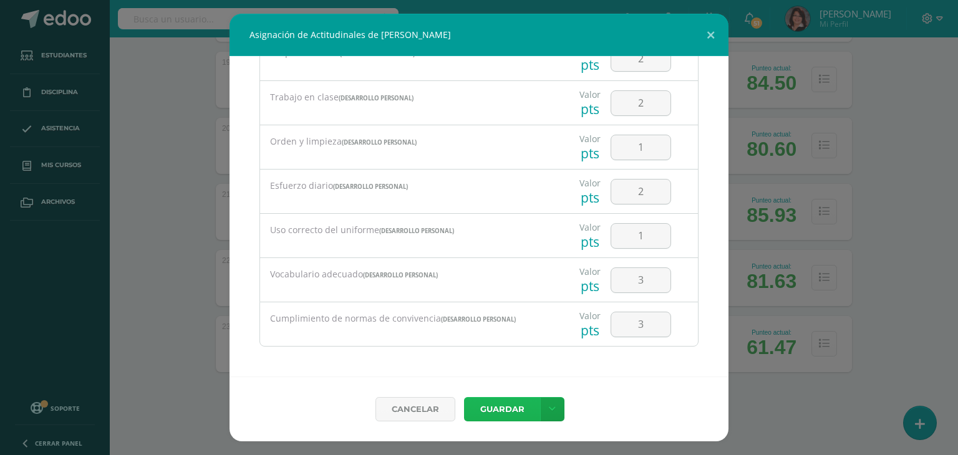
click at [493, 409] on button "Guardar" at bounding box center [502, 409] width 76 height 24
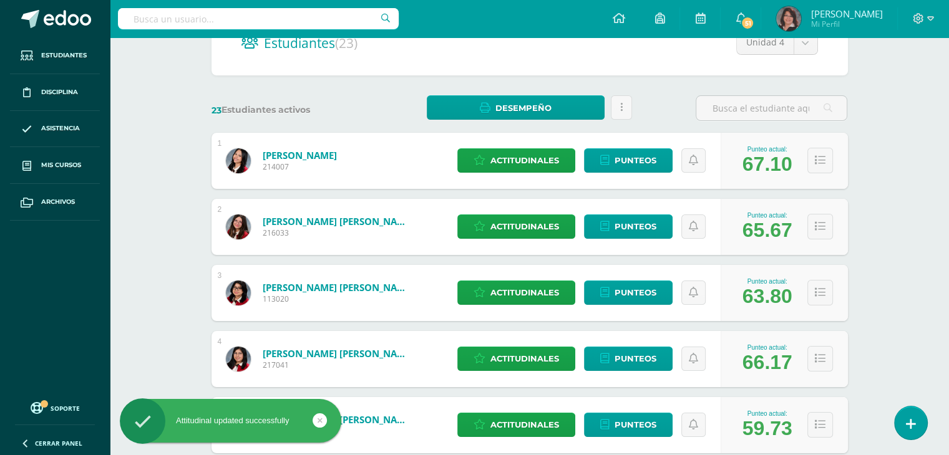
scroll to position [0, 0]
